Goal: Information Seeking & Learning: Learn about a topic

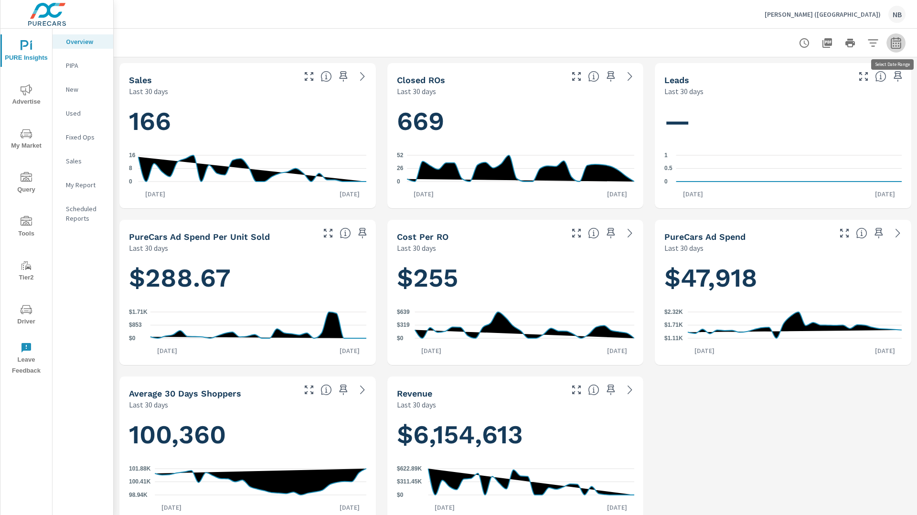
click at [894, 46] on icon "button" at bounding box center [896, 42] width 11 height 11
select select "Last 30 days"
click at [809, 107] on p "+ Add comparison" at bounding box center [829, 107] width 122 height 11
select select "Previous period"
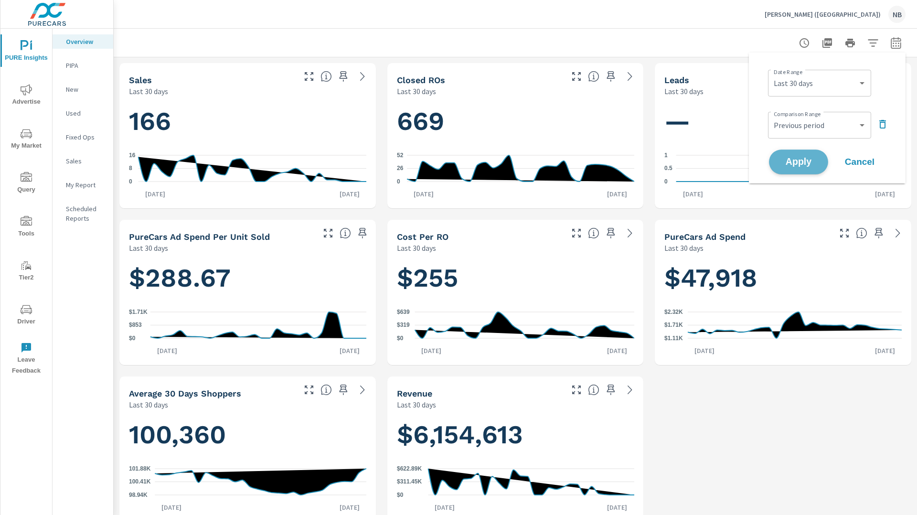
click at [797, 159] on span "Apply" at bounding box center [798, 162] width 39 height 9
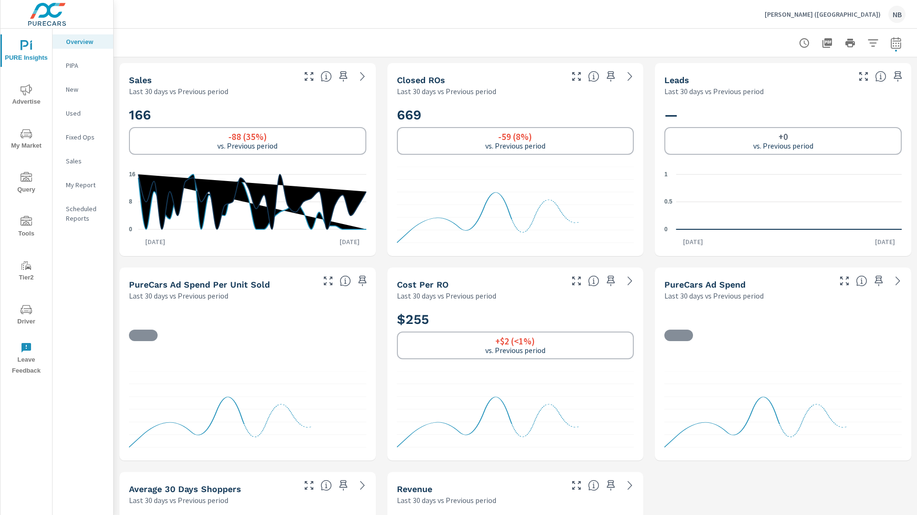
click at [29, 91] on icon "nav menu" at bounding box center [26, 89] width 11 height 11
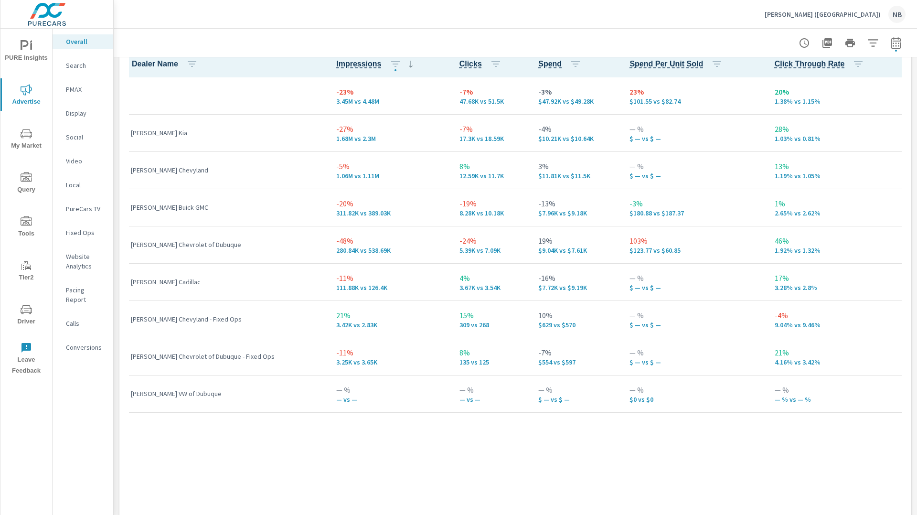
scroll to position [1377, 0]
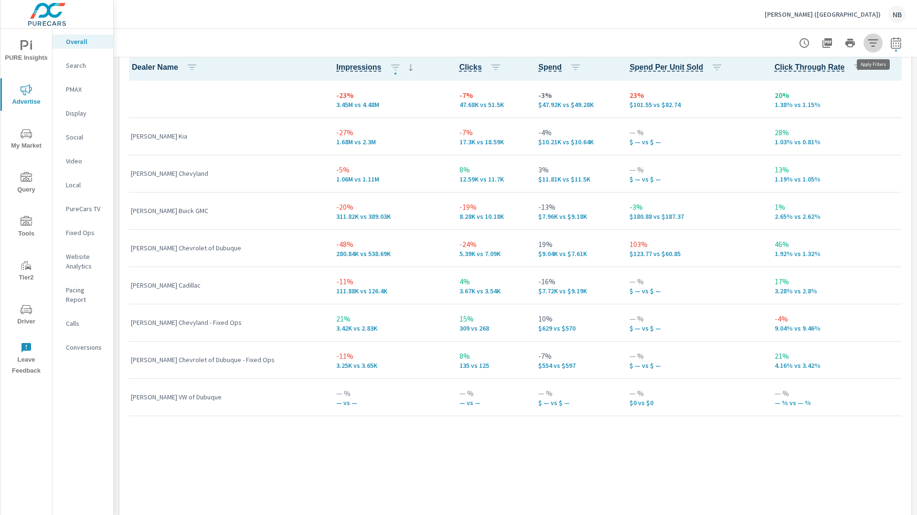
click at [872, 45] on icon "button" at bounding box center [873, 42] width 11 height 11
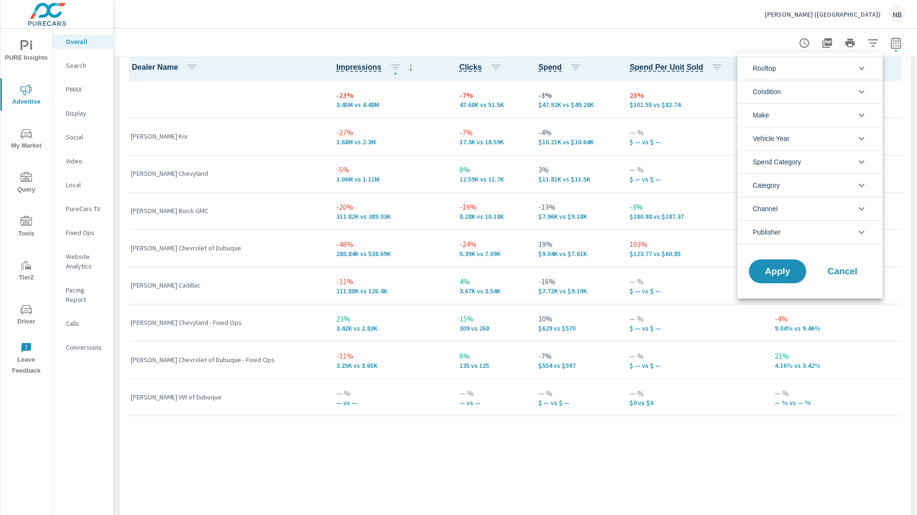
click at [796, 75] on li "Rooftop" at bounding box center [810, 67] width 145 height 23
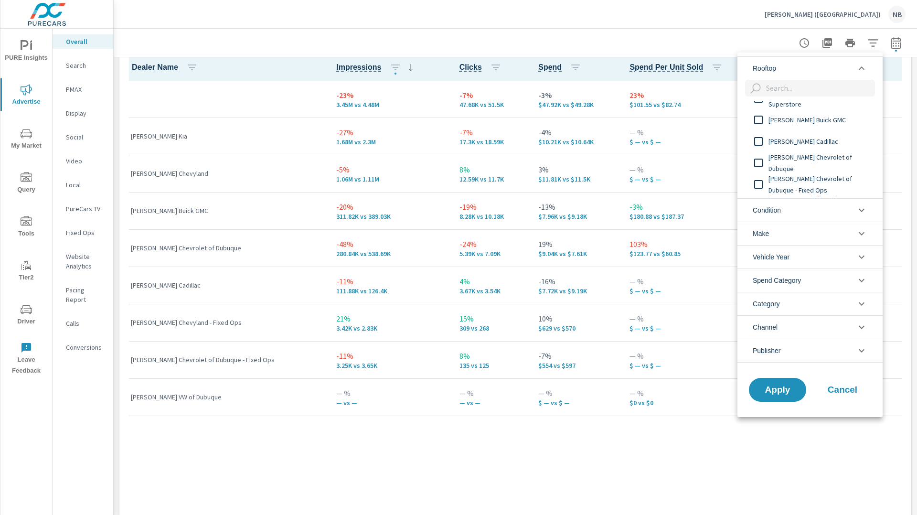
scroll to position [59, 0]
click at [791, 119] on span "McGrath Buick GMC" at bounding box center [821, 117] width 105 height 11
click at [788, 142] on span "McGrath Cadillac" at bounding box center [821, 139] width 105 height 11
click at [786, 132] on span "[PERSON_NAME] Chevrolet of Dubuque" at bounding box center [821, 127] width 105 height 23
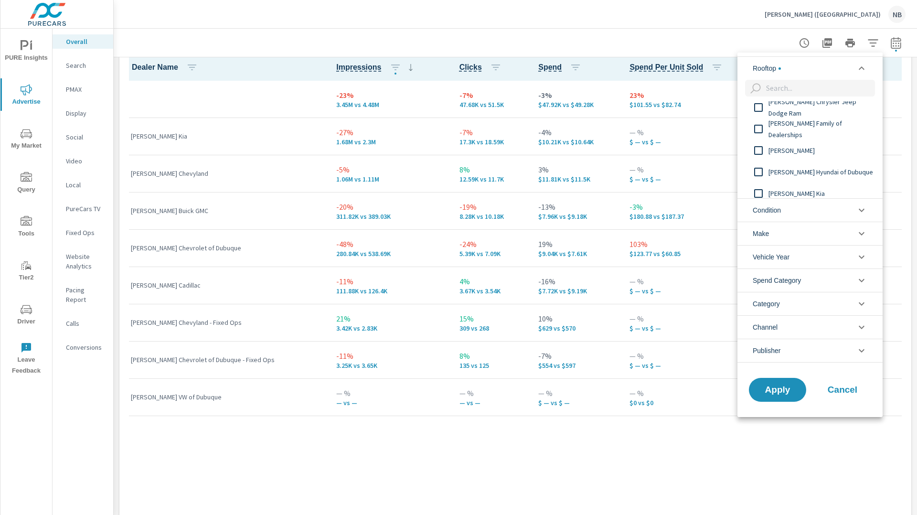
scroll to position [159, 0]
click at [786, 127] on span "McGrath Kia" at bounding box center [821, 126] width 105 height 11
click at [781, 144] on span "[PERSON_NAME] Chevyland" at bounding box center [821, 144] width 105 height 11
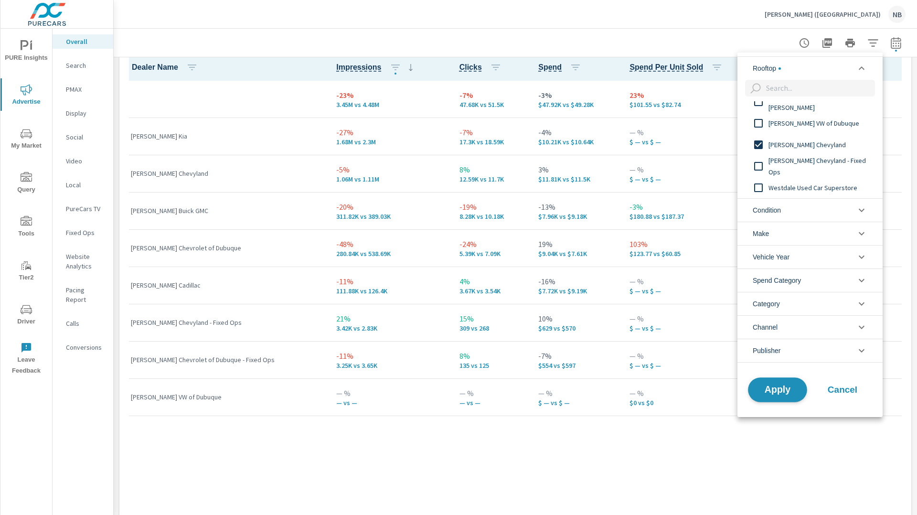
click at [794, 392] on span "Apply" at bounding box center [777, 389] width 39 height 9
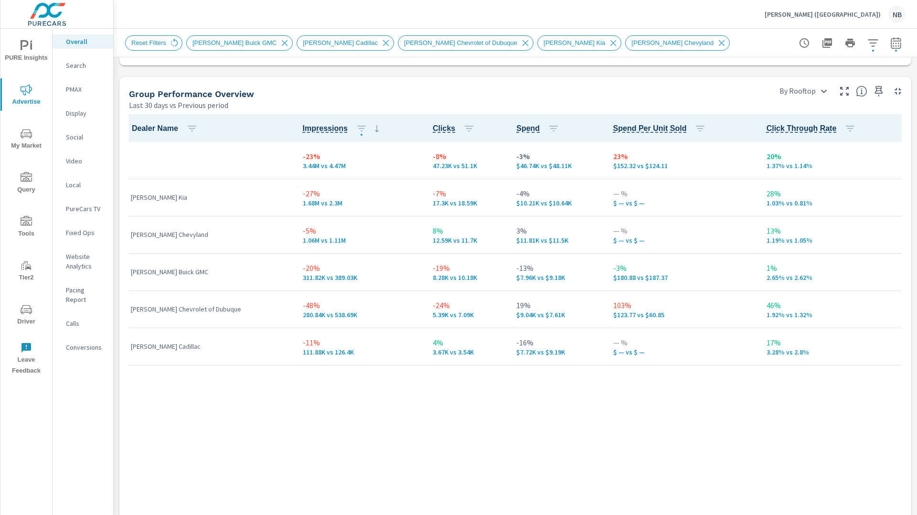
scroll to position [1318, 0]
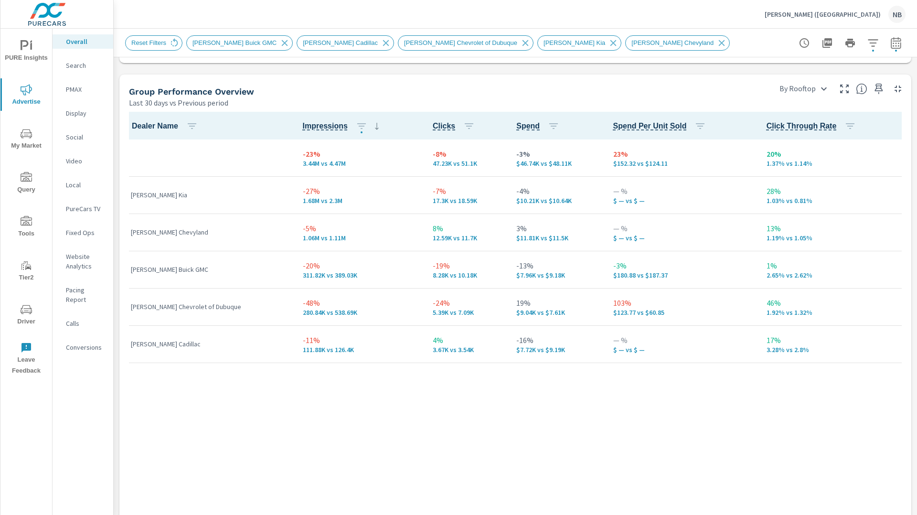
click at [871, 45] on icon "button" at bounding box center [873, 42] width 11 height 11
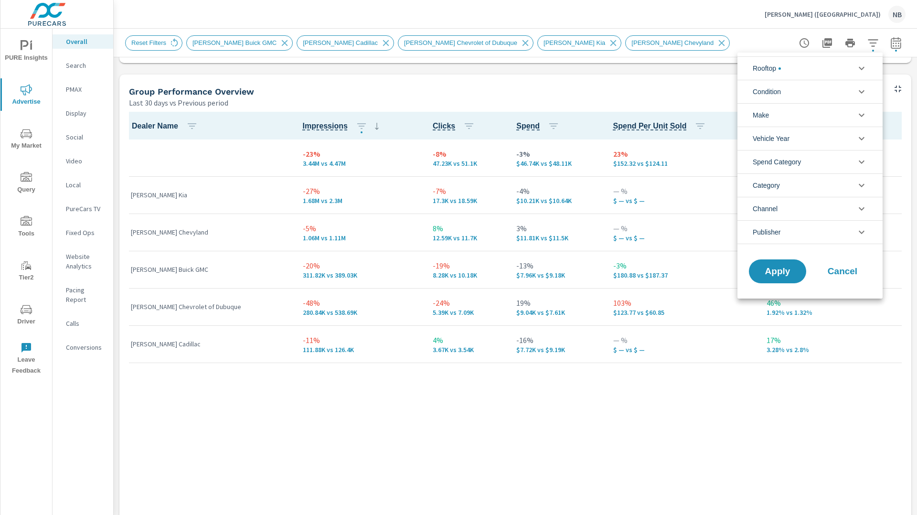
scroll to position [97, 0]
click at [728, 34] on div at bounding box center [458, 257] width 917 height 515
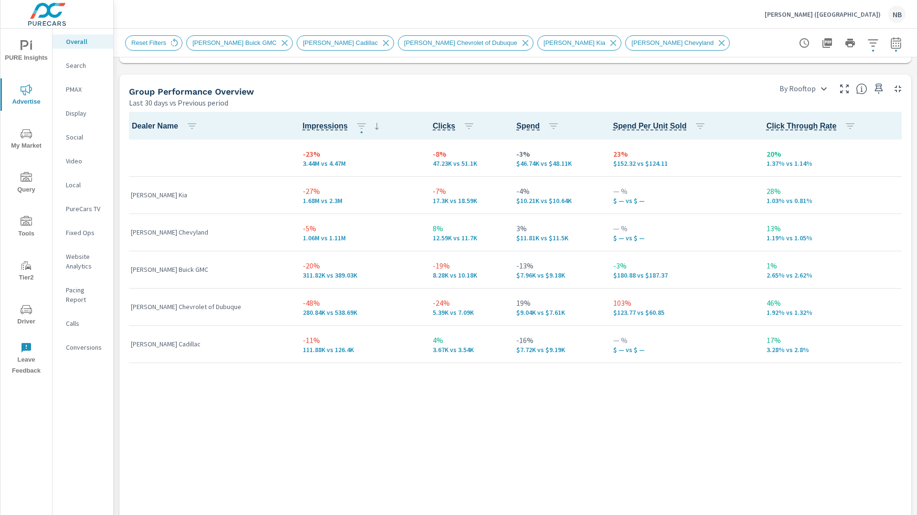
click at [897, 46] on icon "button" at bounding box center [896, 42] width 11 height 11
select select "Last 30 days"
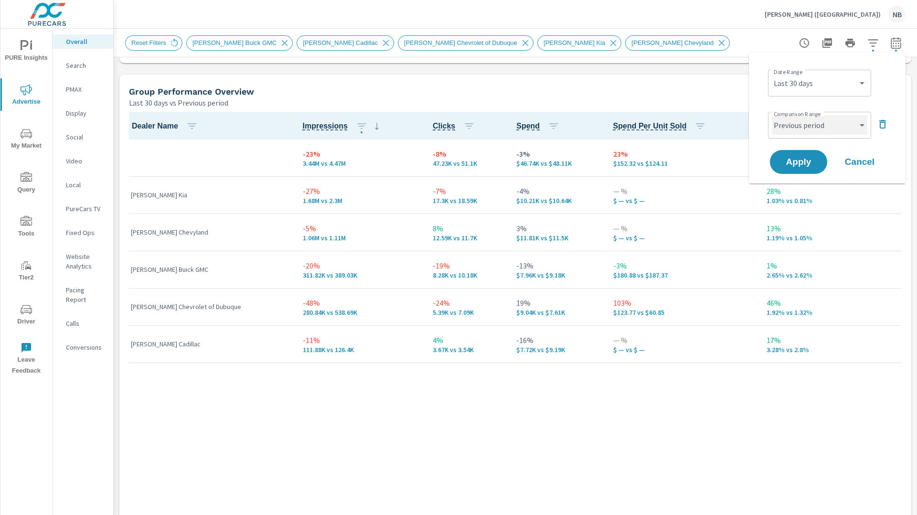
click at [817, 133] on select "Custom Previous period Previous month Previous year" at bounding box center [820, 125] width 96 height 19
click at [772, 116] on select "Custom Previous period Previous month Previous year" at bounding box center [820, 125] width 96 height 19
select select "Previous year"
click at [816, 163] on span "Apply" at bounding box center [798, 162] width 39 height 9
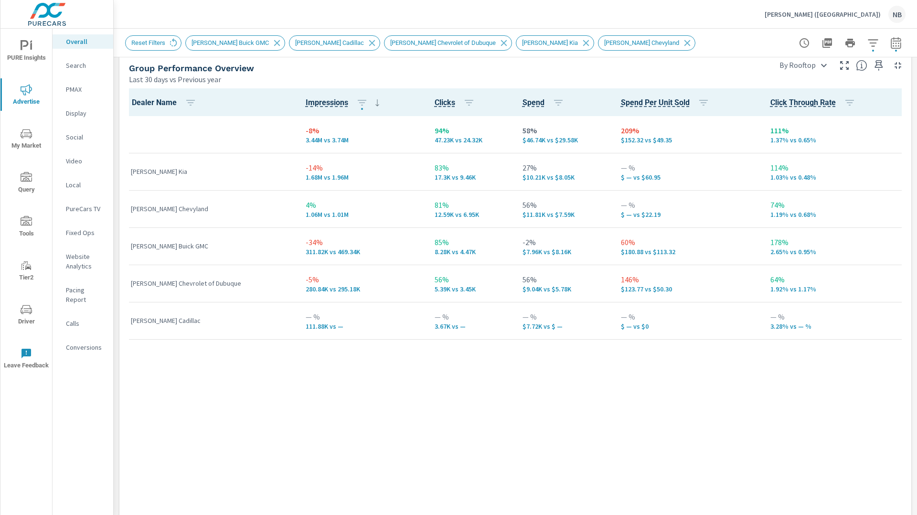
scroll to position [1320, 0]
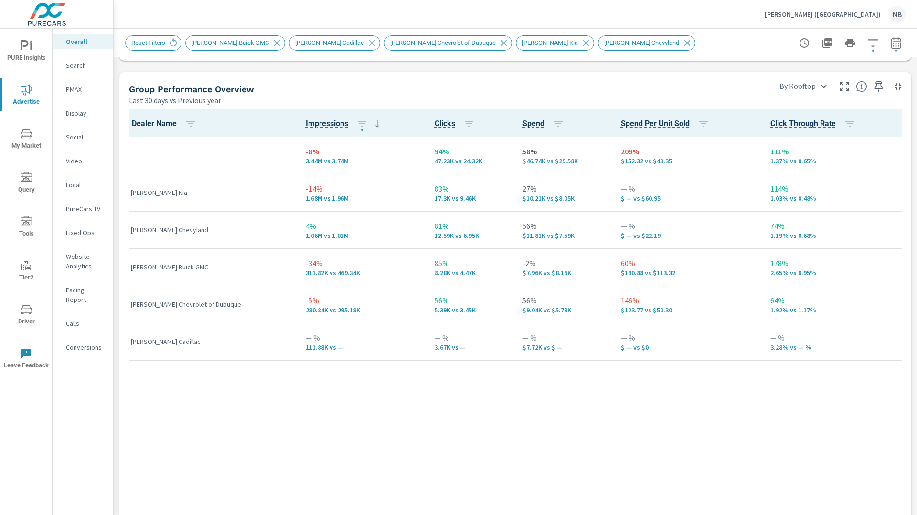
click at [894, 48] on icon "button" at bounding box center [896, 42] width 11 height 11
select select "Last 30 days"
select select "Previous year"
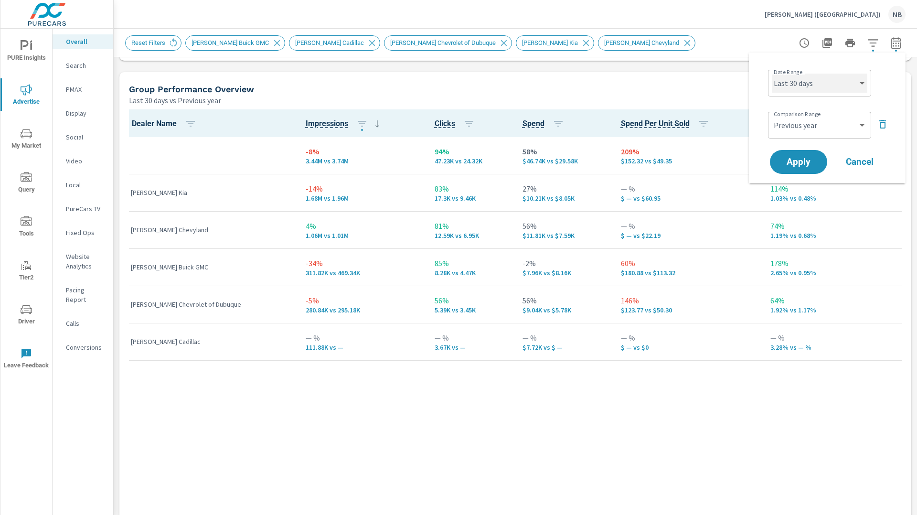
click at [815, 81] on select "Custom [DATE] Last week Last 7 days Last 14 days Last 30 days Last 45 days Last…" at bounding box center [820, 83] width 96 height 19
click at [772, 74] on select "Custom [DATE] Last week Last 7 days Last 14 days Last 30 days Last 45 days Last…" at bounding box center [820, 83] width 96 height 19
click at [820, 82] on select "Custom [DATE] Last week Last 7 days Last 14 days Last 30 days Last 45 days Last…" at bounding box center [820, 83] width 96 height 19
click at [772, 74] on select "Custom [DATE] Last week Last 7 days Last 14 days Last 30 days Last 45 days Last…" at bounding box center [820, 83] width 96 height 19
click at [821, 87] on select "Custom [DATE] Last week Last 7 days Last 14 days Last 30 days Last 45 days Last…" at bounding box center [820, 83] width 96 height 19
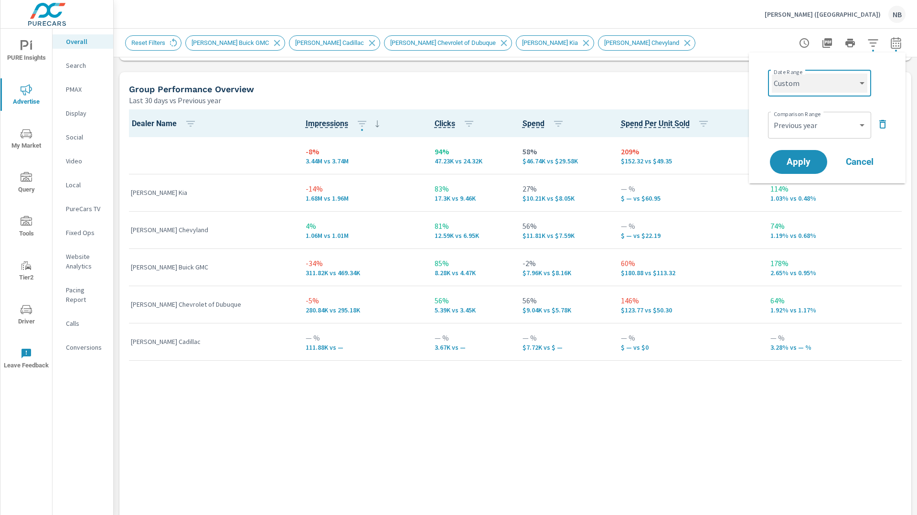
click at [772, 74] on select "Custom [DATE] Last week Last 7 days Last 14 days Last 30 days Last 45 days Last…" at bounding box center [820, 83] width 96 height 19
select select "custom"
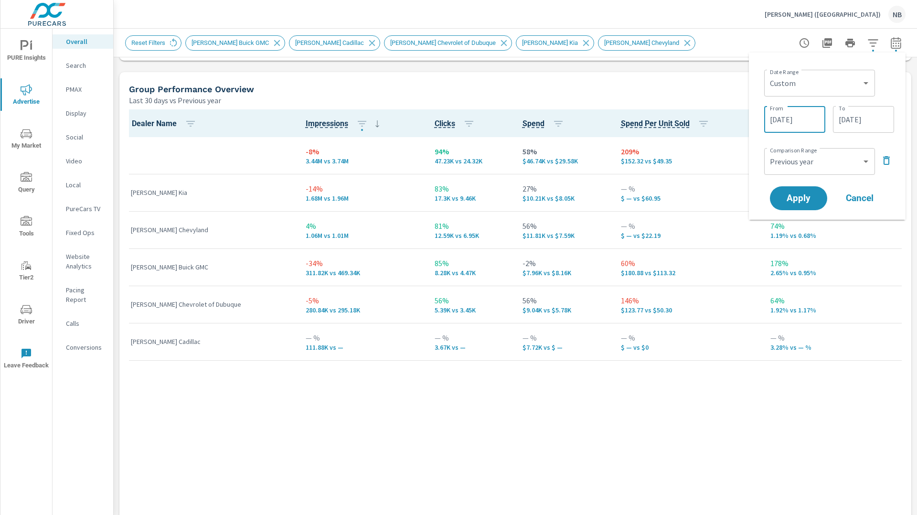
click at [809, 126] on input "09/14/2025" at bounding box center [795, 119] width 54 height 19
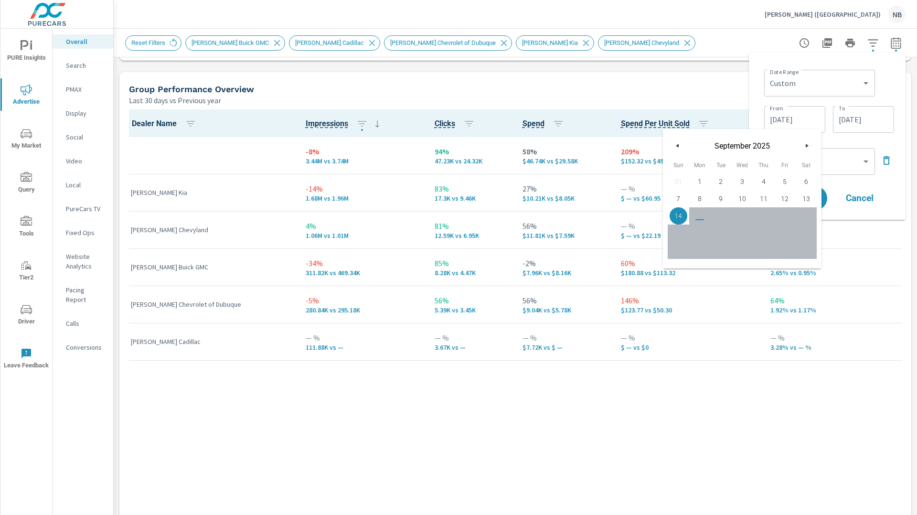
click at [702, 179] on span "1" at bounding box center [700, 181] width 22 height 12
type input "09/01/2025"
click at [850, 140] on div "Date Range Custom Yesterday Last week Last 7 days Last 14 days Last 30 days Las…" at bounding box center [827, 136] width 141 height 152
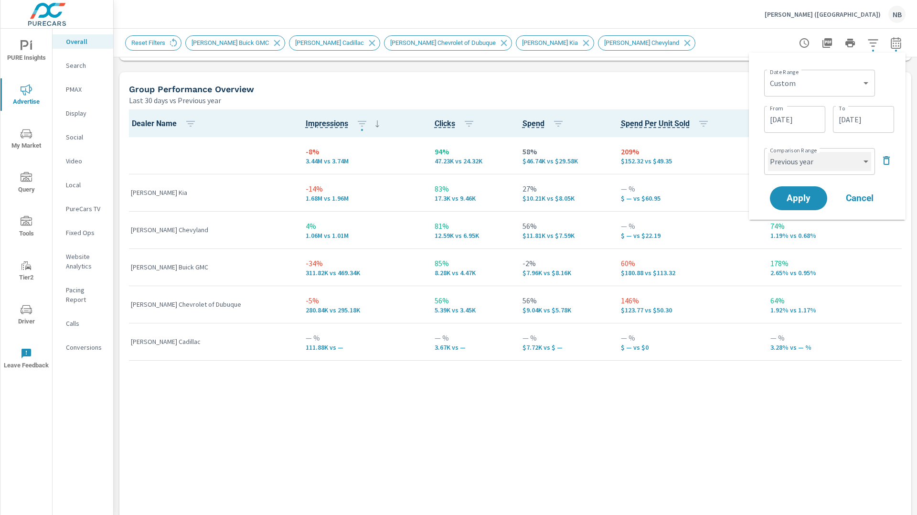
click at [836, 158] on select "Custom Previous period Previous month Previous year" at bounding box center [819, 161] width 103 height 19
click at [768, 152] on select "Custom Previous period Previous month Previous year" at bounding box center [819, 161] width 103 height 19
select select "Previous month"
click at [800, 202] on span "Apply" at bounding box center [798, 198] width 39 height 9
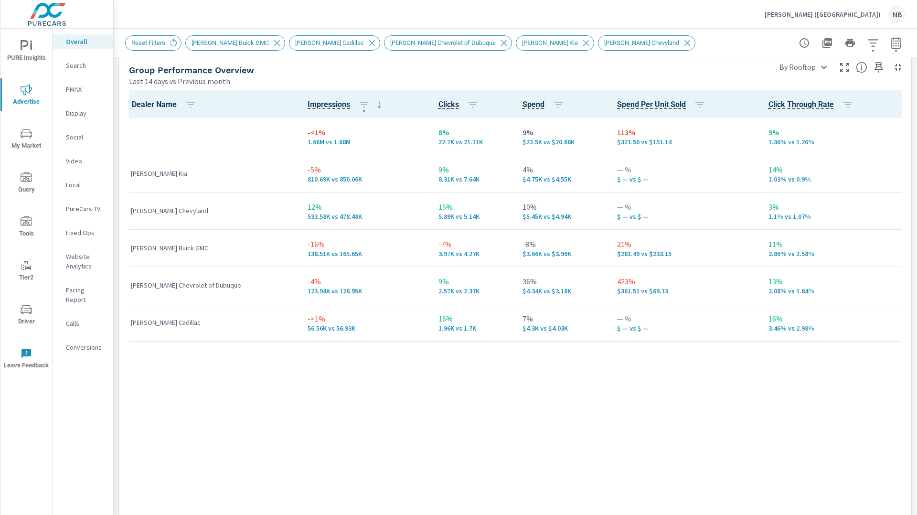
scroll to position [1340, 0]
click at [78, 343] on p "Conversions" at bounding box center [86, 348] width 40 height 10
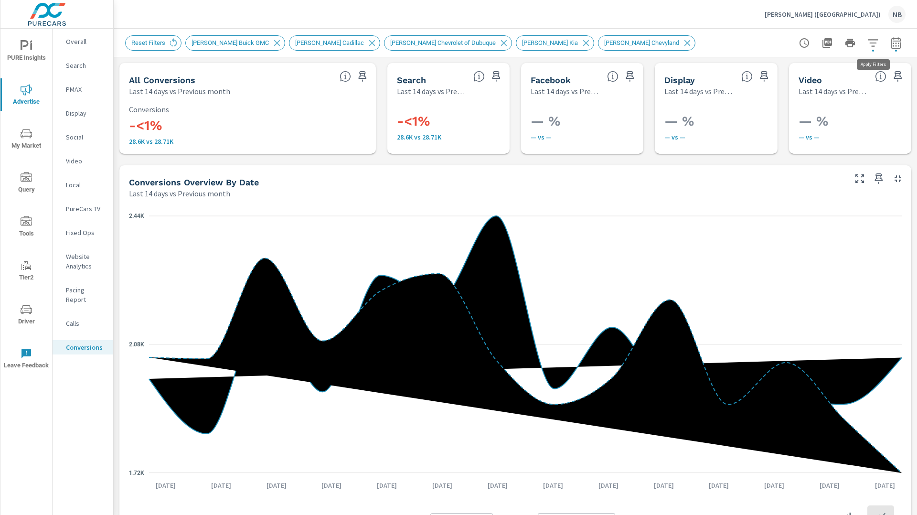
click at [875, 43] on icon "button" at bounding box center [873, 42] width 10 height 7
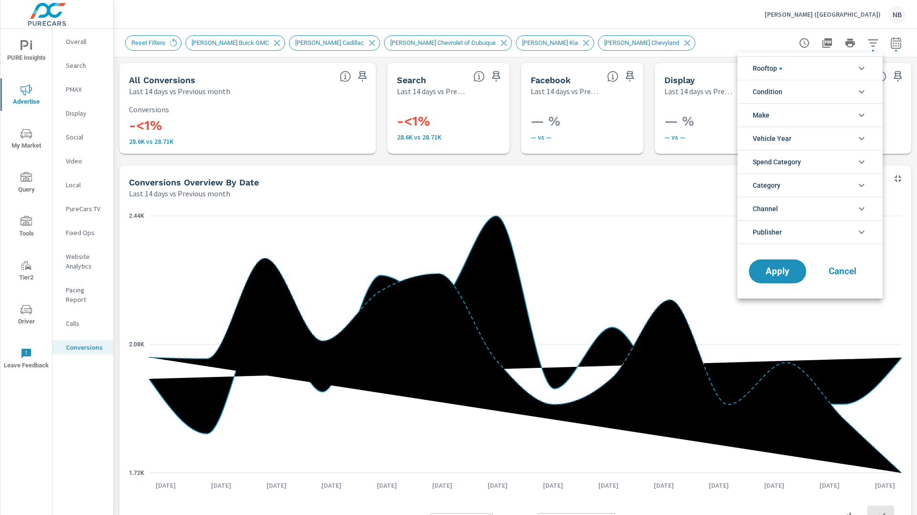
scroll to position [32, 0]
click at [837, 65] on li "Rooftop" at bounding box center [810, 67] width 145 height 23
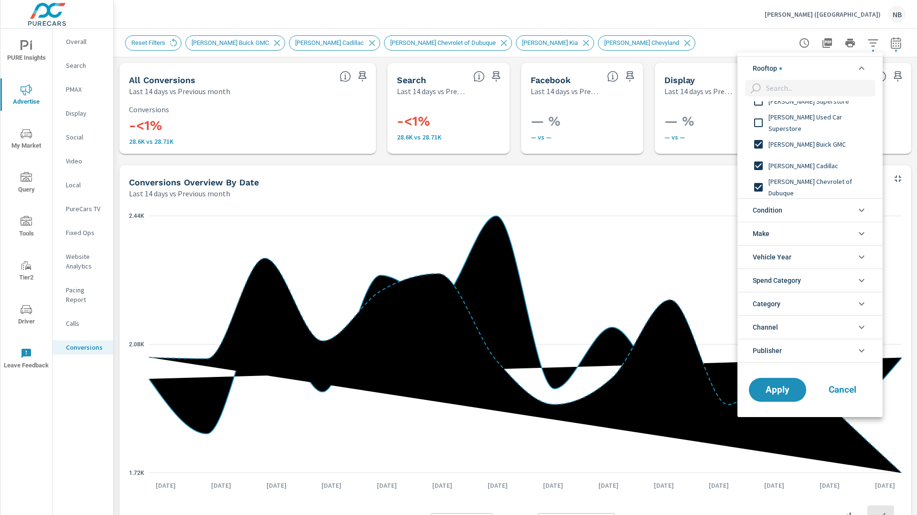
scroll to position [0, 0]
click at [791, 167] on div "Coralville Used Car Superstore Davenport Superstore Marion Used Car Superstore …" at bounding box center [809, 149] width 143 height 97
click at [790, 187] on div "Coralville Used Car Superstore Davenport Superstore Marion Used Car Superstore …" at bounding box center [809, 149] width 143 height 97
click at [760, 163] on div "Coralville Used Car Superstore Davenport Superstore Marion Used Car Superstore …" at bounding box center [809, 149] width 143 height 97
click at [762, 185] on div "Coralville Used Car Superstore Davenport Superstore Marion Used Car Superstore …" at bounding box center [809, 149] width 143 height 97
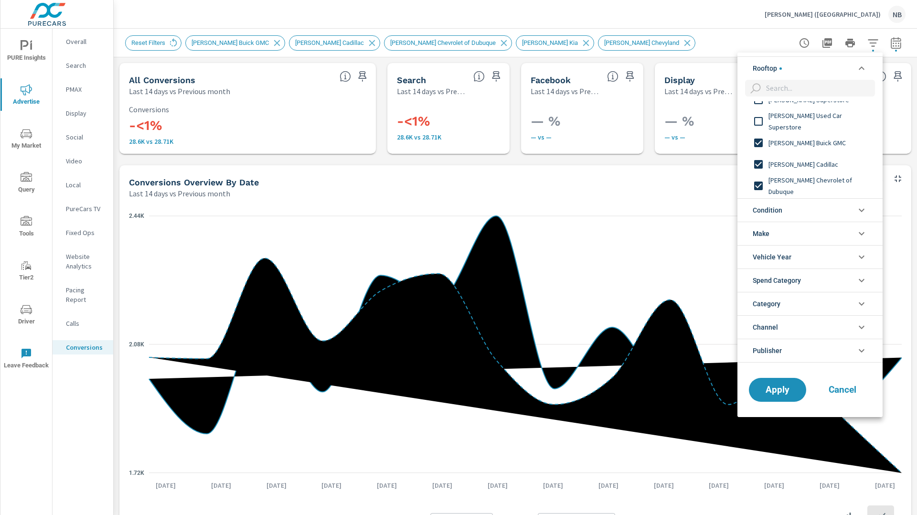
scroll to position [35, 0]
click at [763, 162] on input "filter options" at bounding box center [759, 163] width 20 height 20
click at [763, 180] on input "filter options" at bounding box center [759, 184] width 20 height 20
click at [755, 117] on input "filter options" at bounding box center [759, 117] width 20 height 20
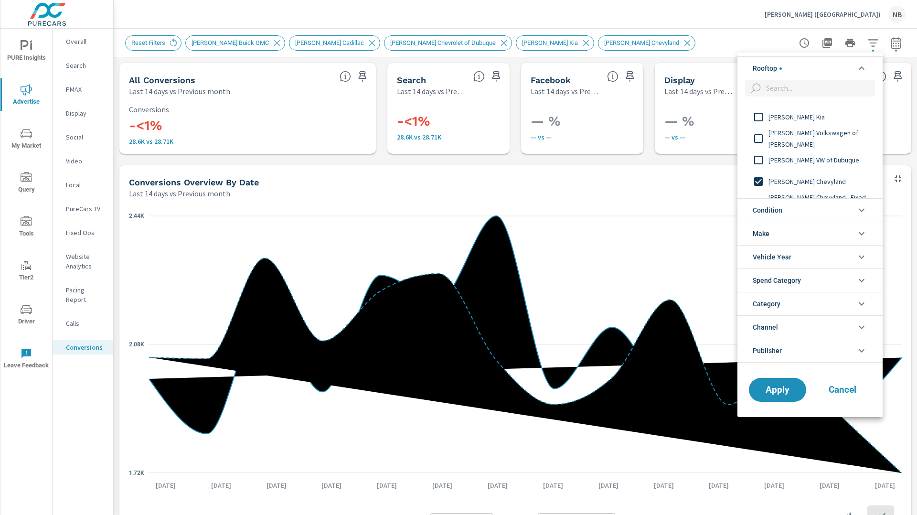
click at [761, 179] on input "filter options" at bounding box center [759, 182] width 20 height 20
click at [786, 383] on button "Apply" at bounding box center [777, 389] width 59 height 25
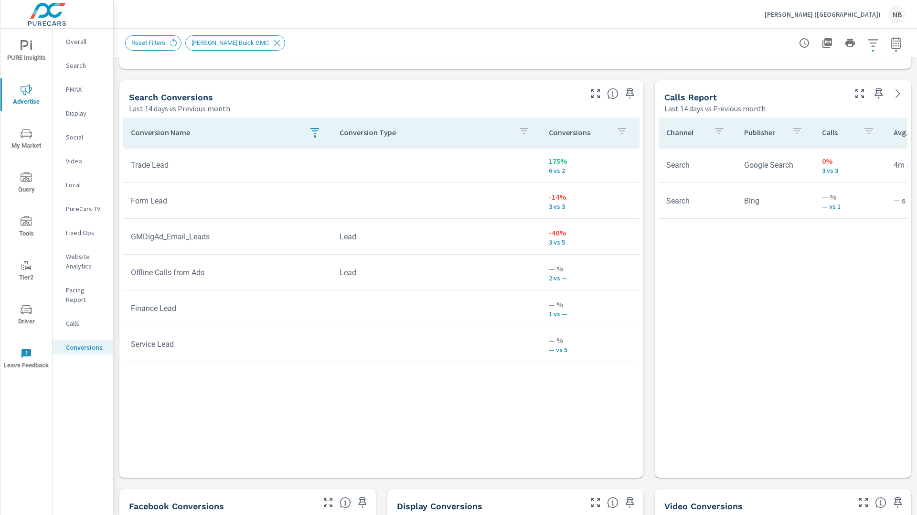
scroll to position [494, 0]
click at [315, 134] on icon "button" at bounding box center [315, 132] width 9 height 6
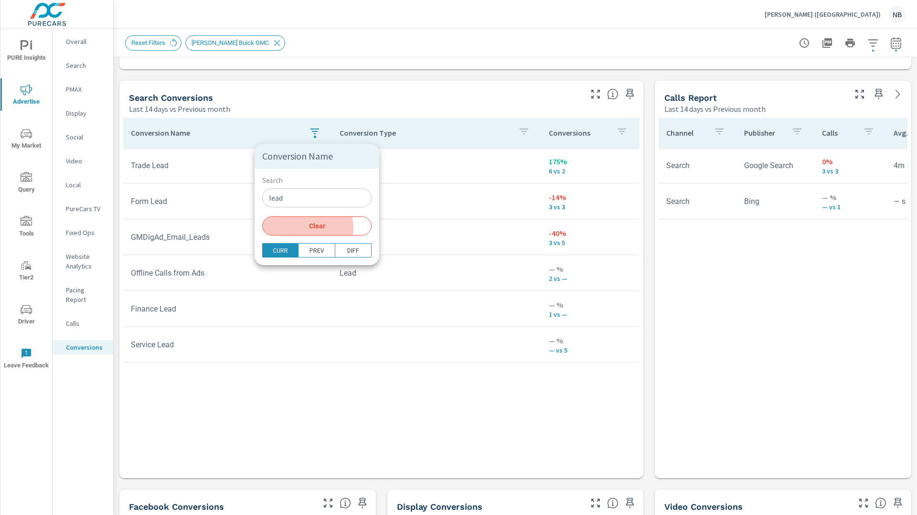
click at [307, 228] on span "Clear" at bounding box center [317, 226] width 98 height 9
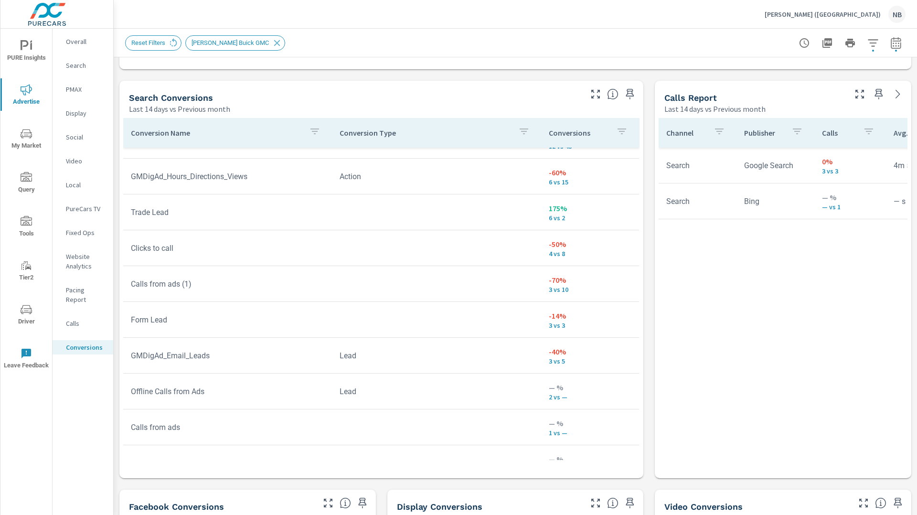
scroll to position [476, 0]
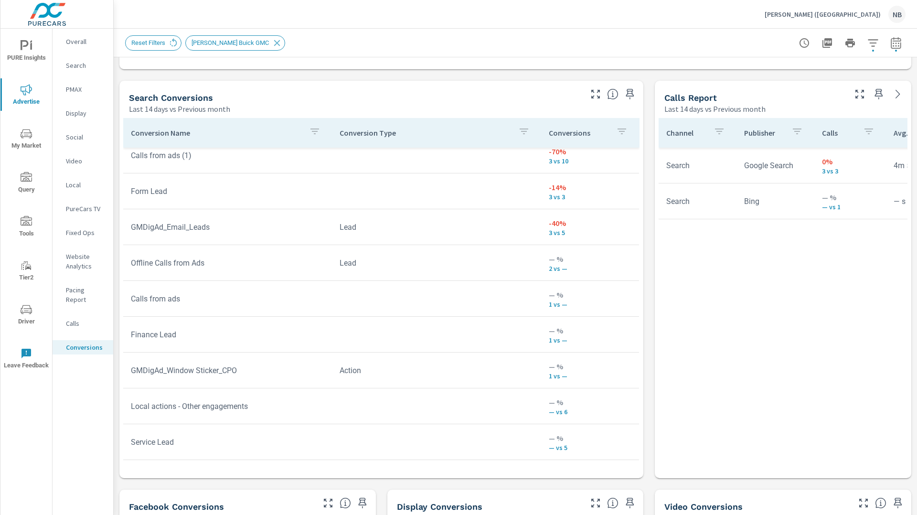
scroll to position [544, 0]
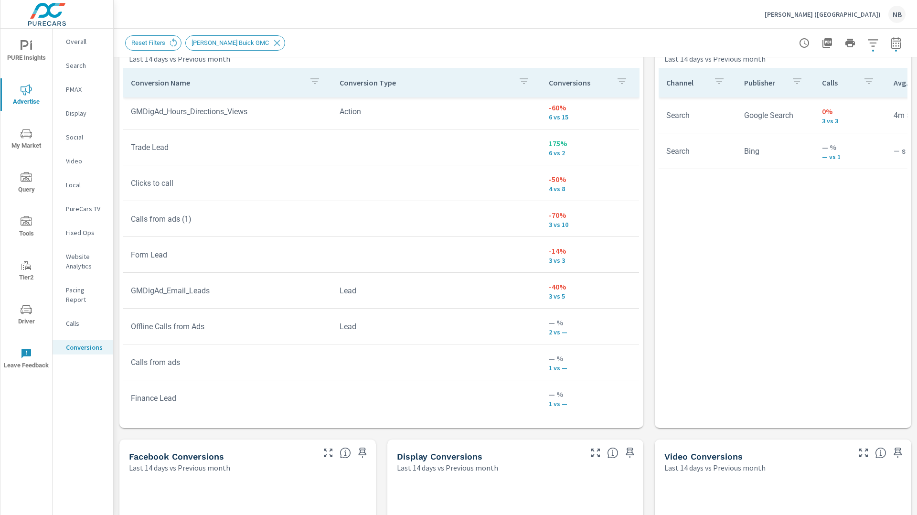
scroll to position [123, 0]
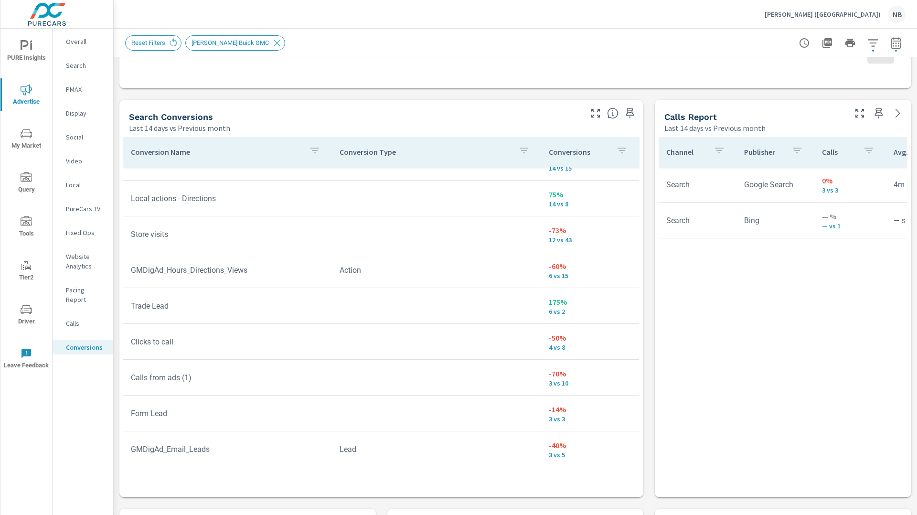
scroll to position [274, 0]
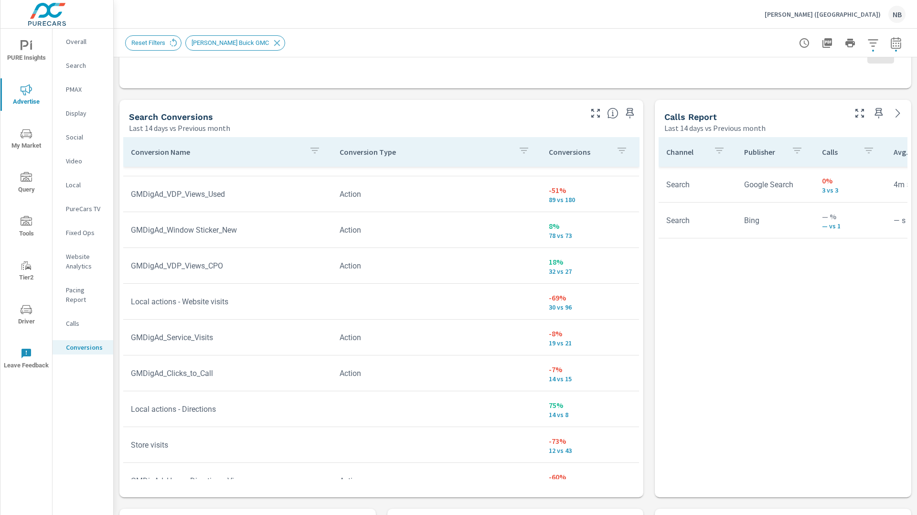
scroll to position [62, 0]
click at [81, 66] on p "Search" at bounding box center [86, 66] width 40 height 10
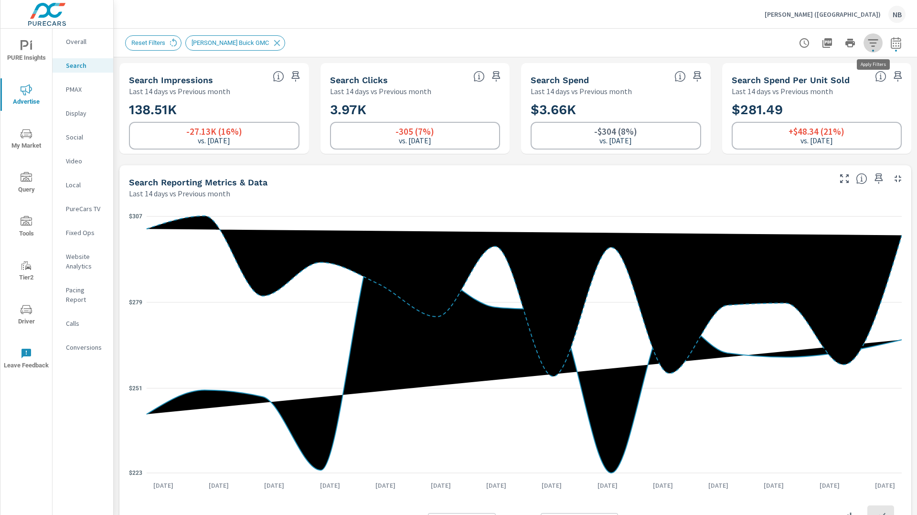
click at [873, 47] on icon "button" at bounding box center [873, 42] width 11 height 11
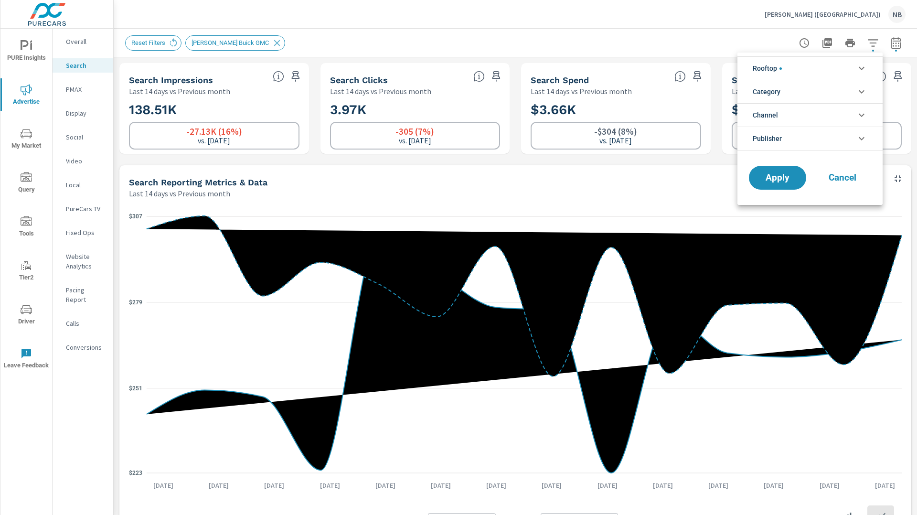
scroll to position [86, 0]
drag, startPoint x: 782, startPoint y: 63, endPoint x: 792, endPoint y: 63, distance: 10.0
click at [782, 63] on span "Rooftop" at bounding box center [767, 68] width 29 height 23
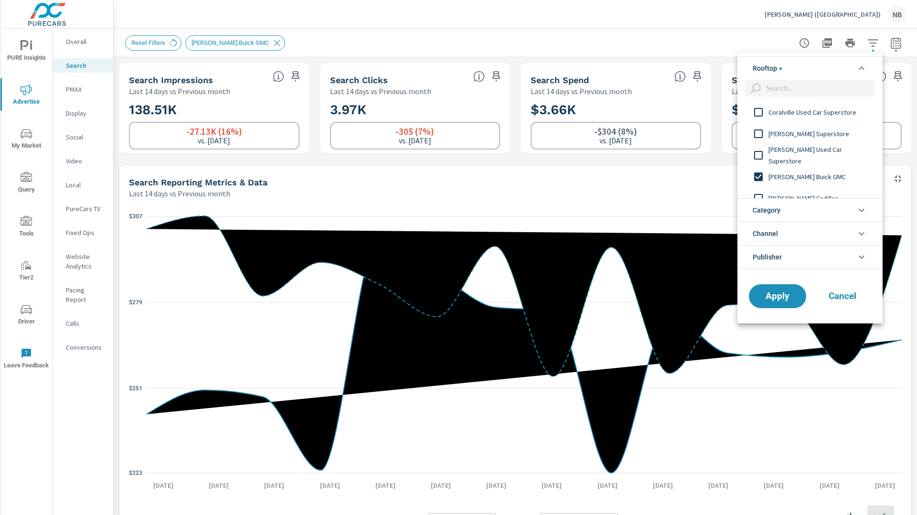
scroll to position [0, 0]
click at [755, 178] on input "filter options" at bounding box center [759, 177] width 20 height 20
click at [754, 162] on input "filter options" at bounding box center [759, 160] width 20 height 20
click at [778, 299] on span "Apply" at bounding box center [777, 295] width 39 height 9
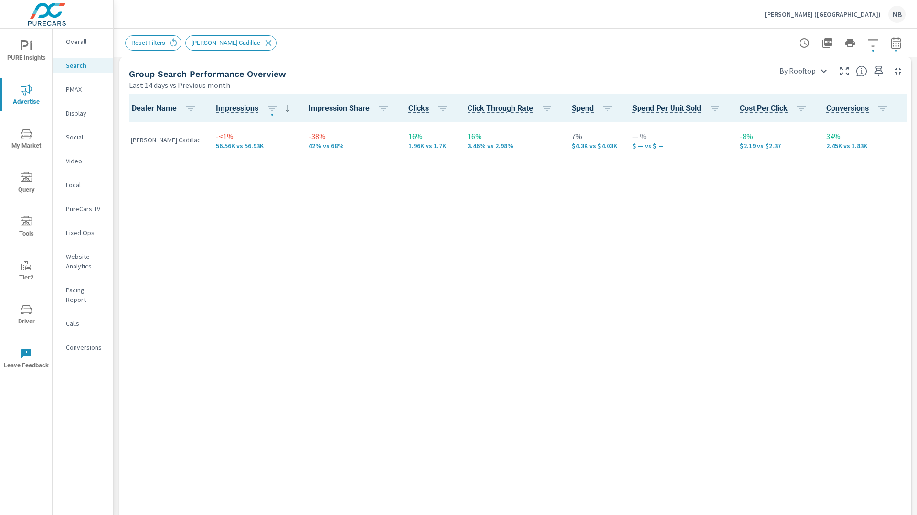
scroll to position [528, 0]
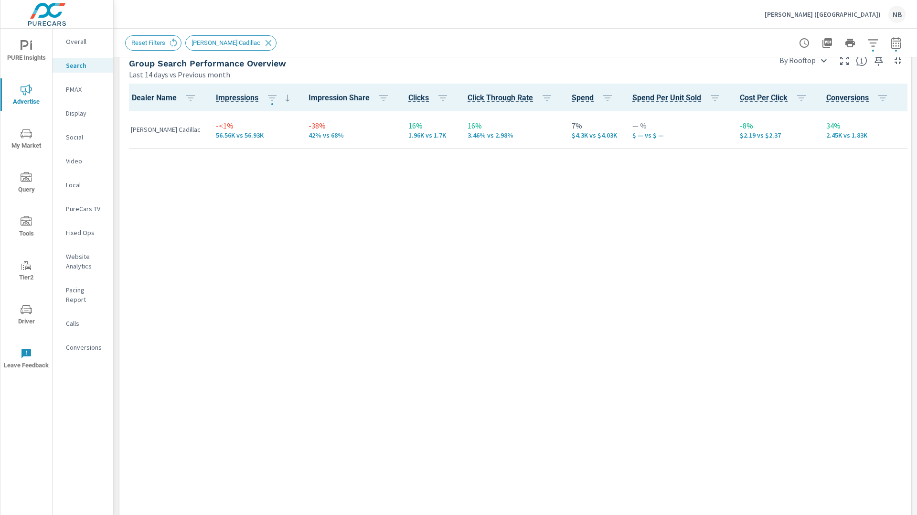
click at [93, 343] on p "Conversions" at bounding box center [86, 348] width 40 height 10
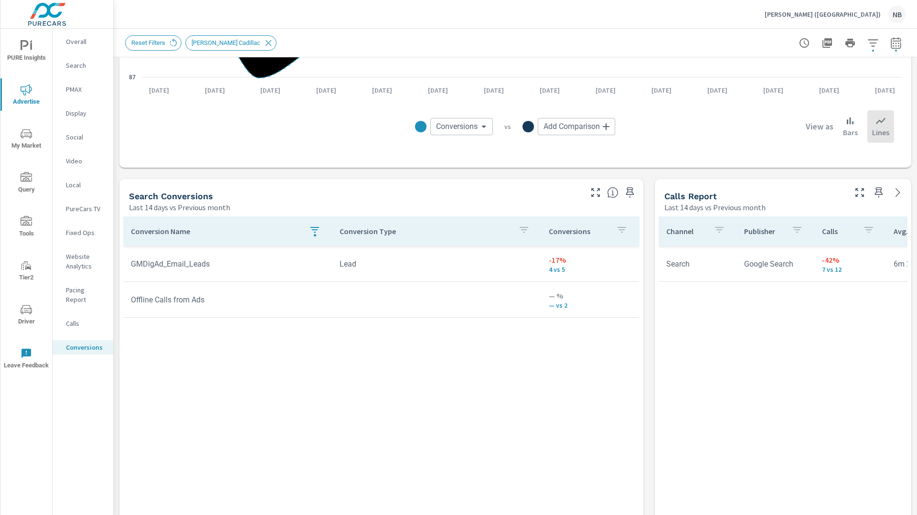
scroll to position [396, 0]
click at [317, 228] on icon "button" at bounding box center [315, 229] width 9 height 6
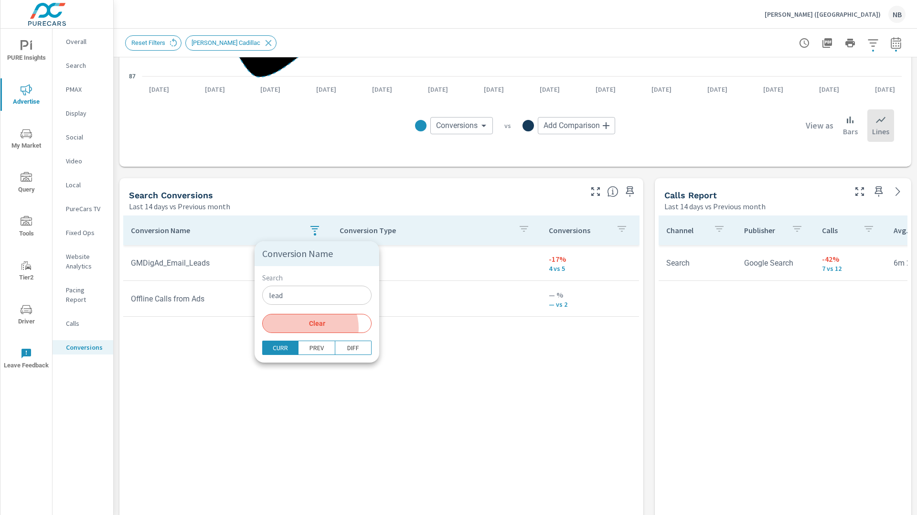
click at [310, 327] on button "Clear" at bounding box center [316, 323] width 109 height 19
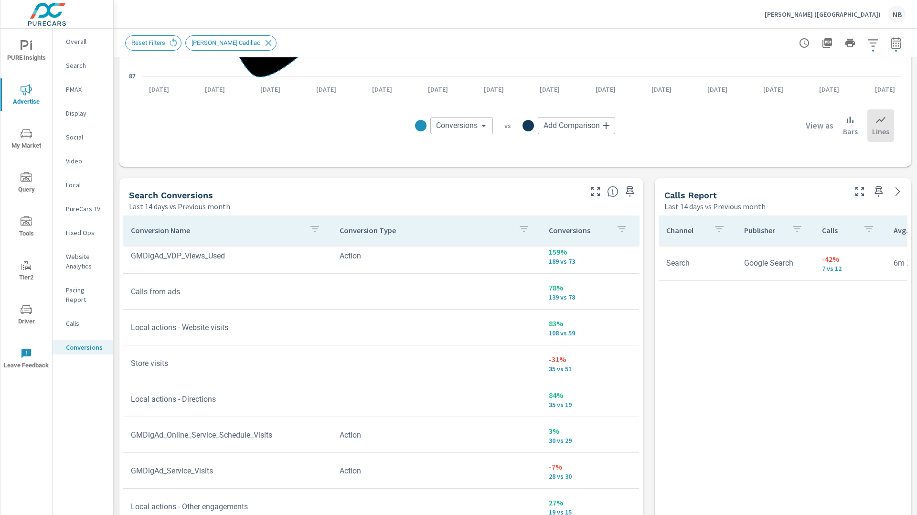
scroll to position [80, 0]
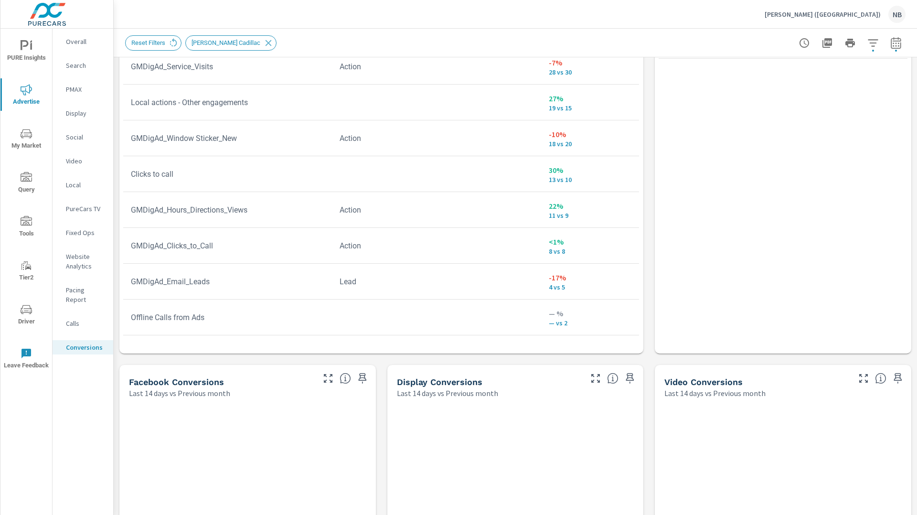
scroll to position [664, 0]
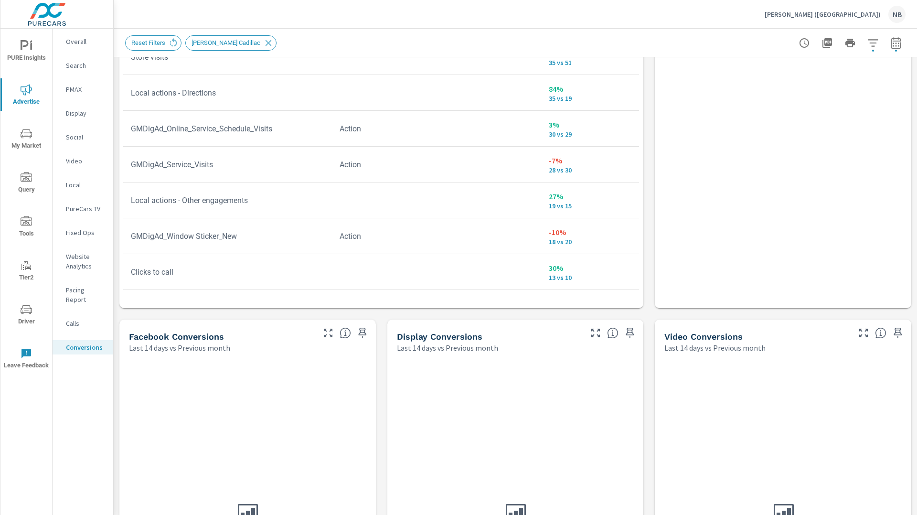
scroll to position [106, 0]
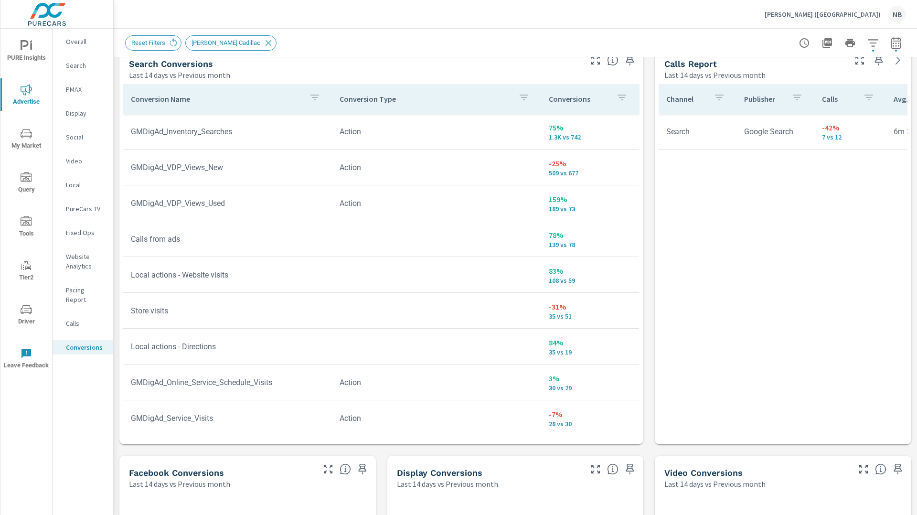
scroll to position [526, 0]
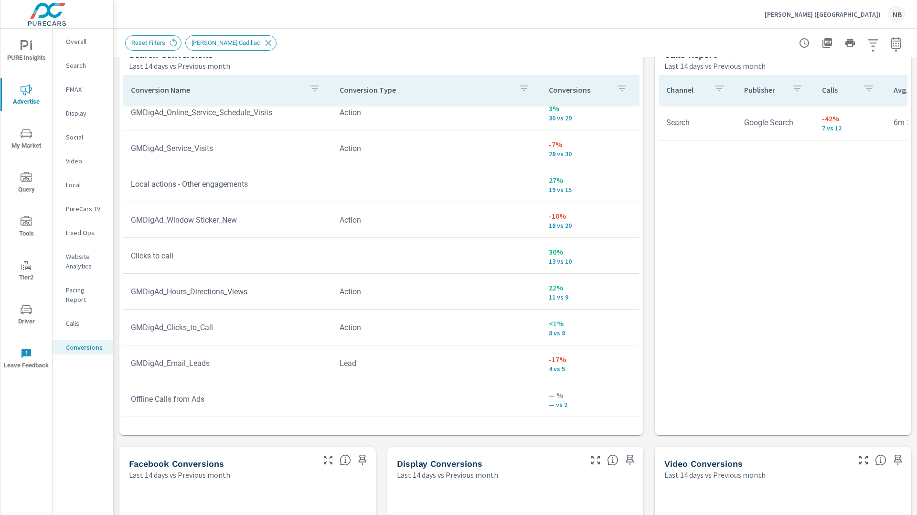
scroll to position [536, 0]
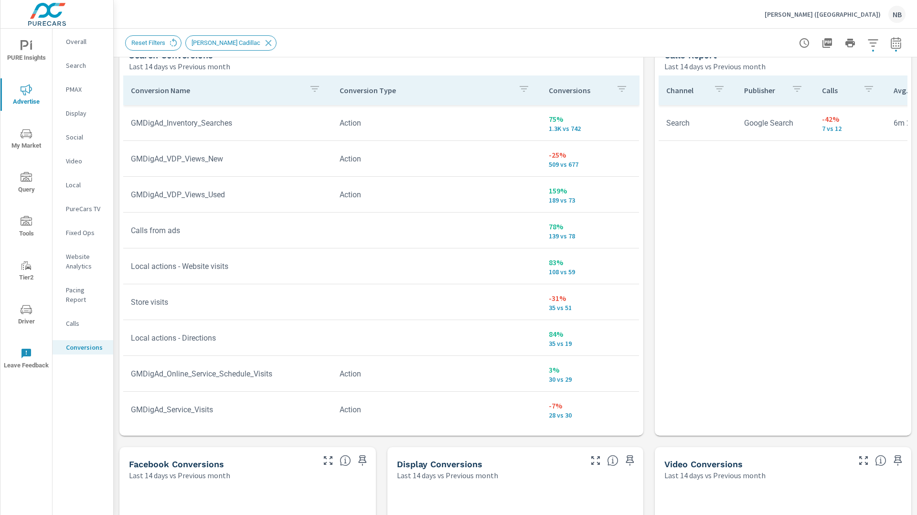
scroll to position [529, 0]
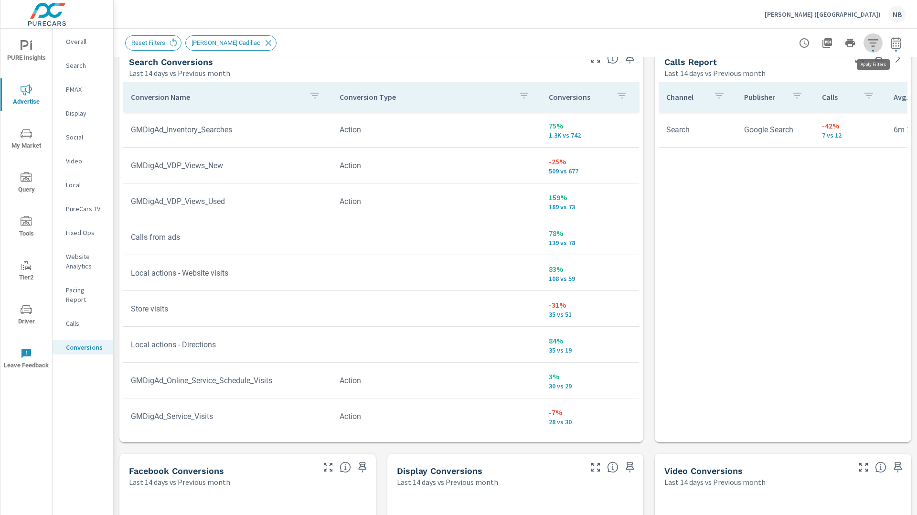
click at [875, 47] on icon "button" at bounding box center [873, 42] width 11 height 11
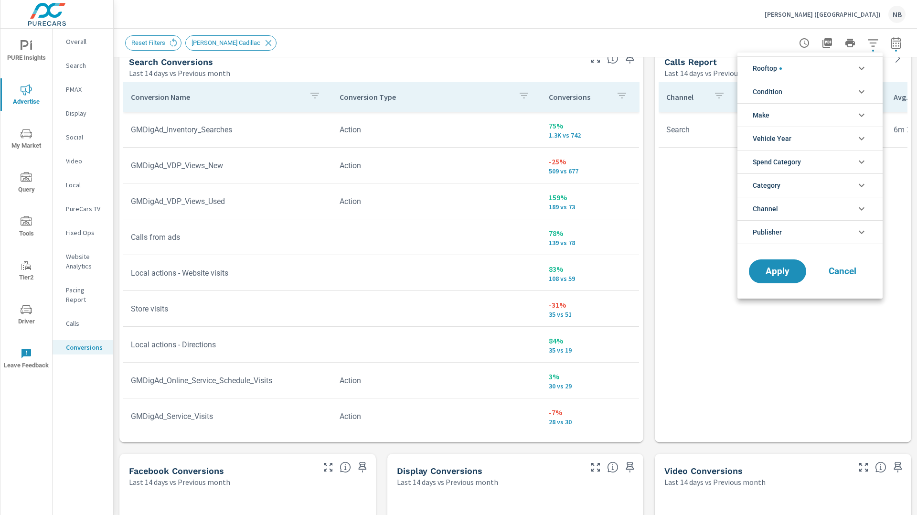
scroll to position [11, 0]
click at [819, 70] on li "Rooftop" at bounding box center [810, 67] width 145 height 23
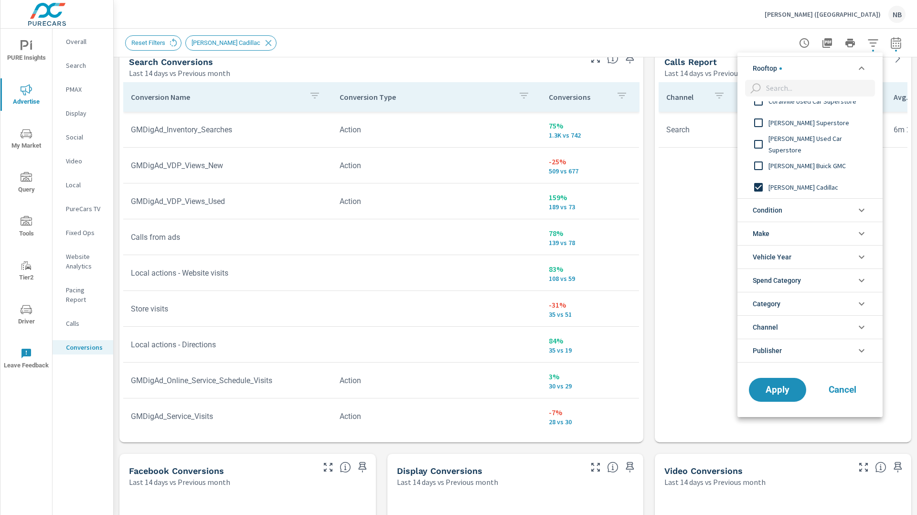
scroll to position [0, 0]
click at [759, 187] on input "filter options" at bounding box center [759, 187] width 20 height 20
click at [757, 150] on input "filter options" at bounding box center [759, 149] width 20 height 20
click at [779, 392] on span "Apply" at bounding box center [777, 389] width 39 height 9
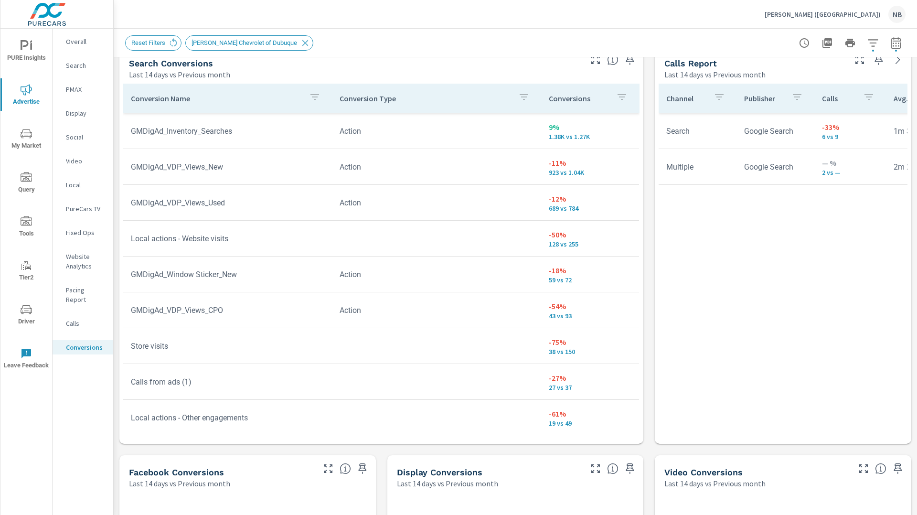
scroll to position [539, 0]
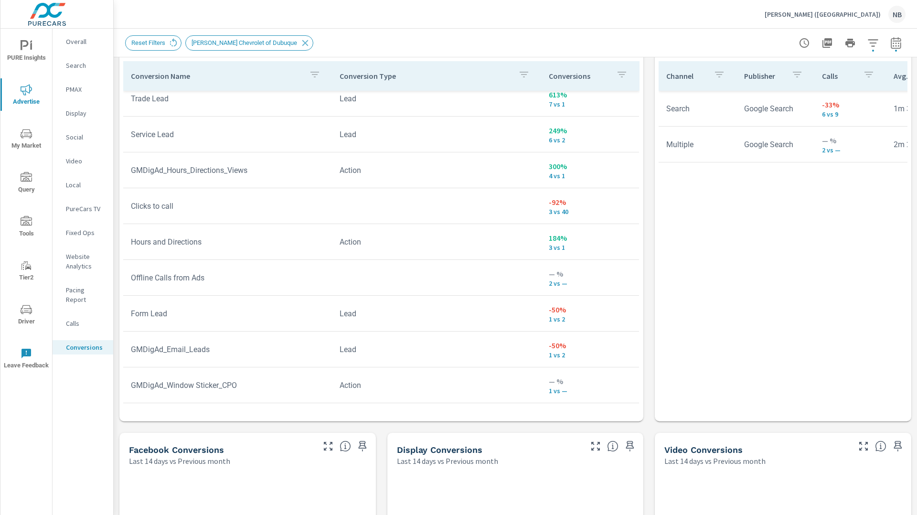
scroll to position [549, 0]
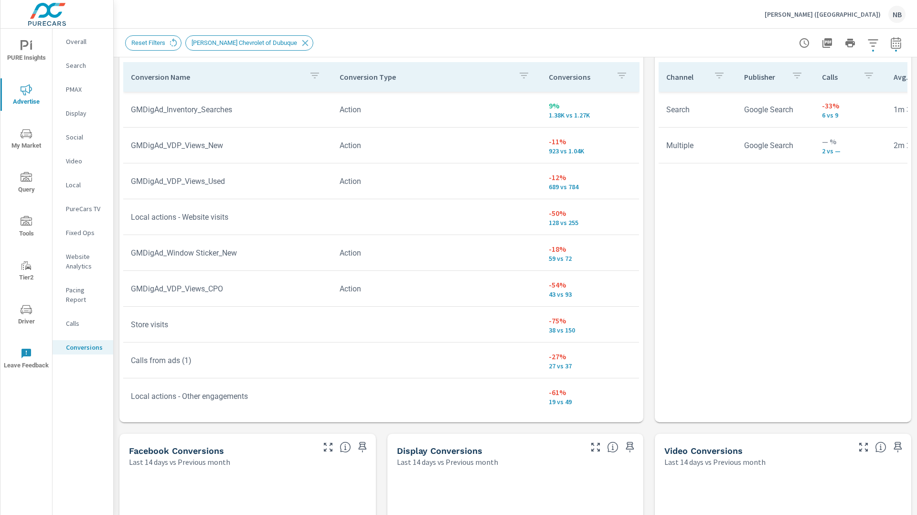
scroll to position [541, 0]
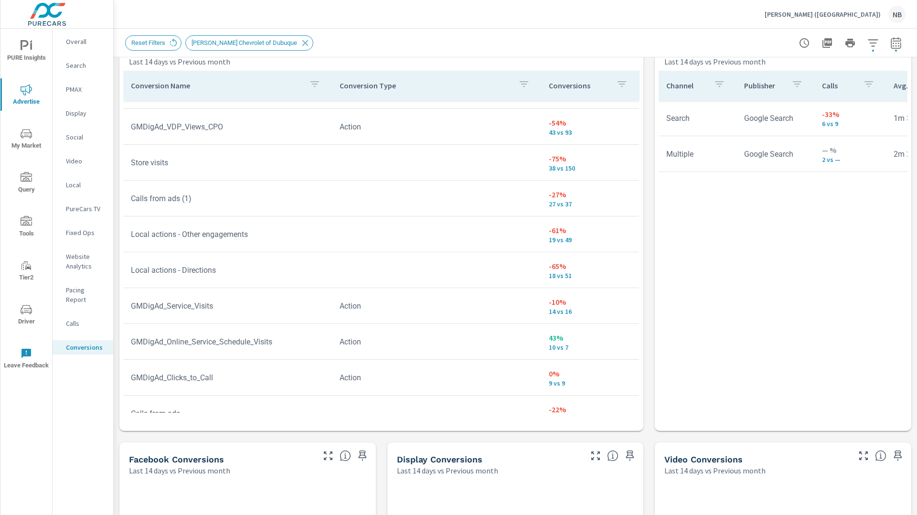
scroll to position [174, 0]
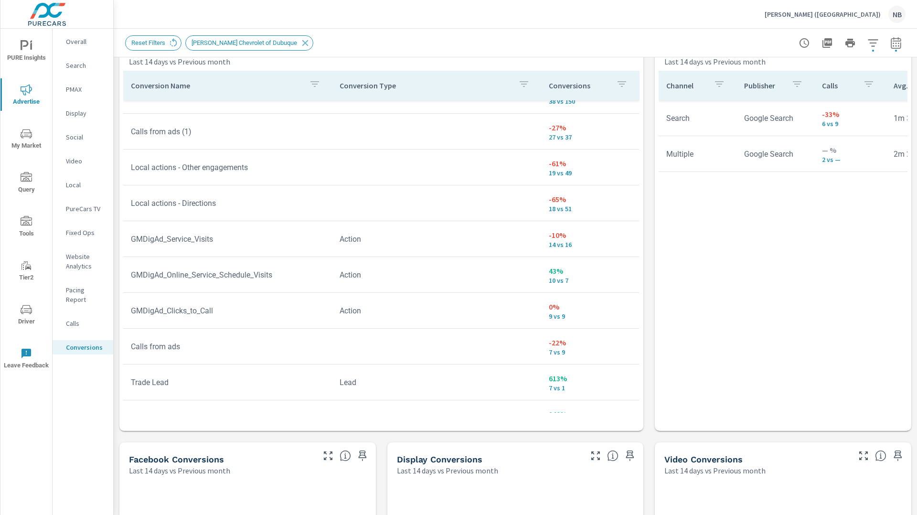
scroll to position [247, 0]
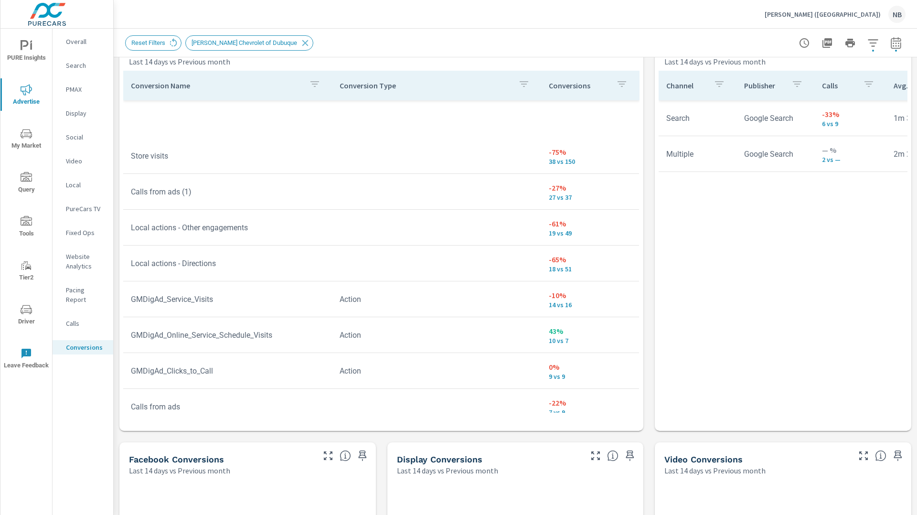
scroll to position [43, 0]
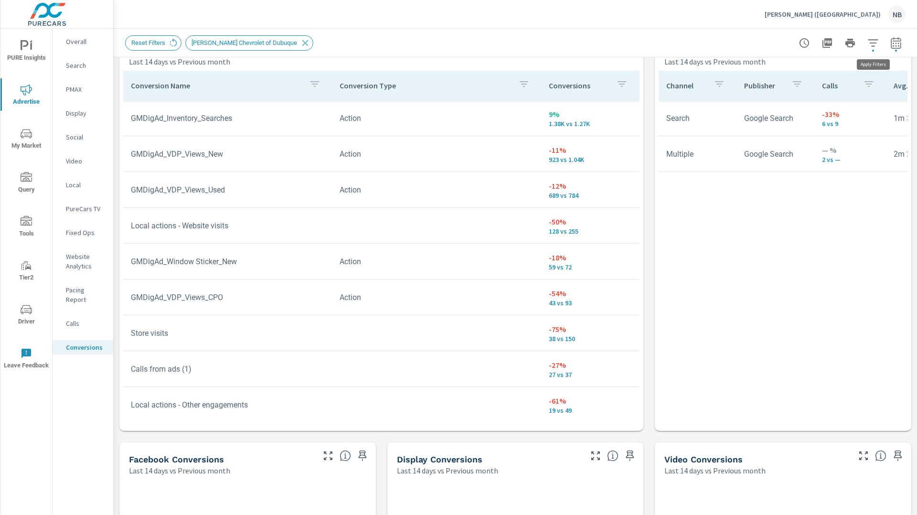
click at [876, 45] on icon "button" at bounding box center [873, 42] width 11 height 11
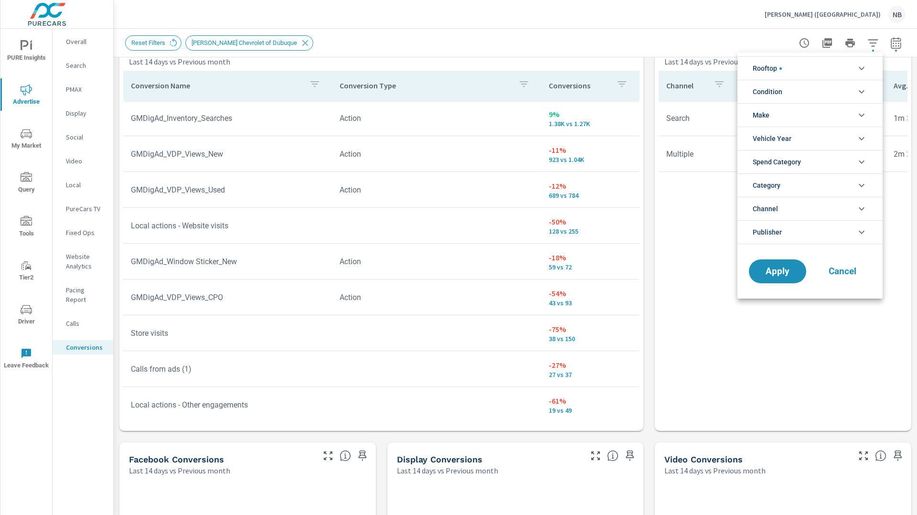
scroll to position [32, 0]
click at [795, 74] on li "Rooftop" at bounding box center [810, 67] width 145 height 23
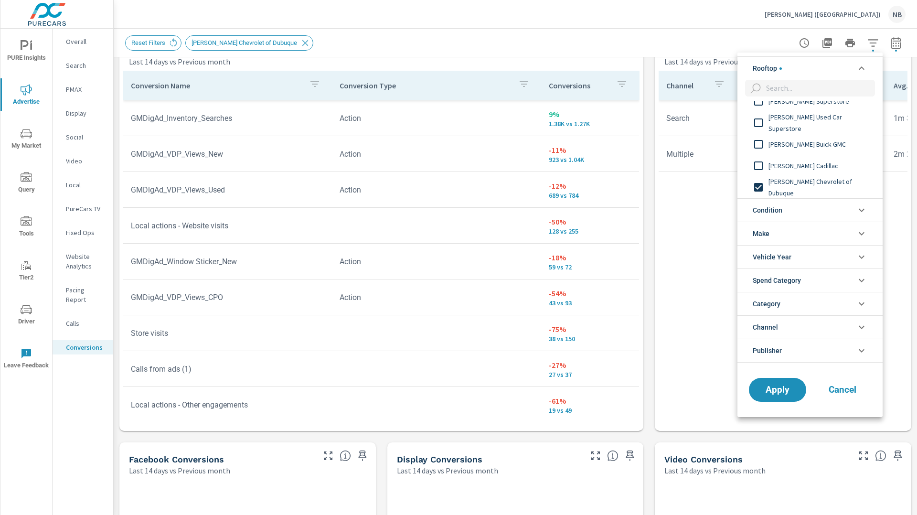
scroll to position [0, 0]
click at [761, 188] on input "filter options" at bounding box center [759, 187] width 20 height 20
click at [787, 169] on span "McGrath Kia" at bounding box center [821, 170] width 105 height 11
drag, startPoint x: 793, startPoint y: 397, endPoint x: 804, endPoint y: 395, distance: 11.2
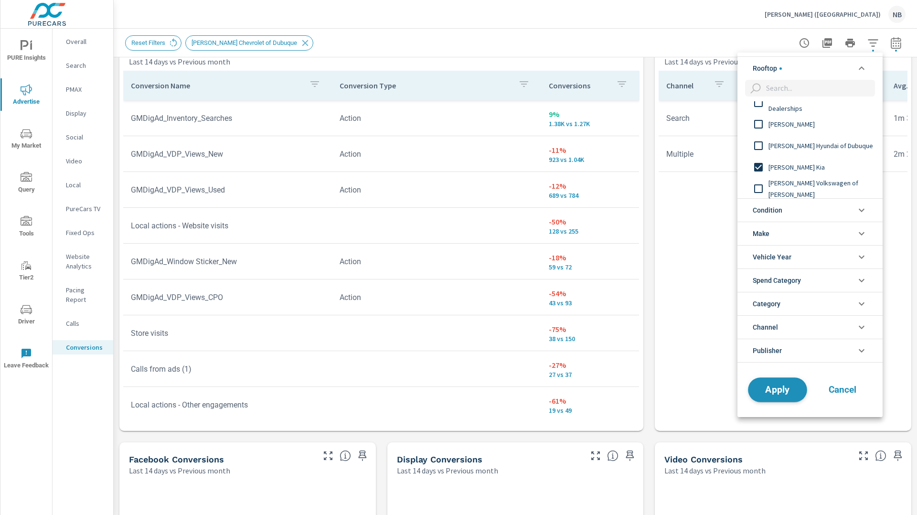
click at [793, 397] on button "Apply" at bounding box center [777, 389] width 59 height 25
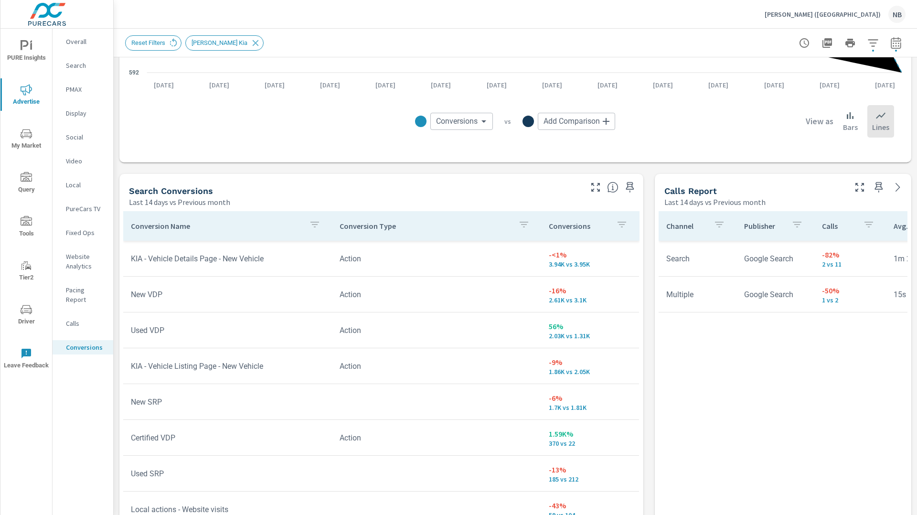
scroll to position [402, 0]
click at [648, 259] on div "All Conversions Last 14 days vs Previous month <1% 12.95K vs 12.84K Conversions…" at bounding box center [516, 319] width 804 height 1329
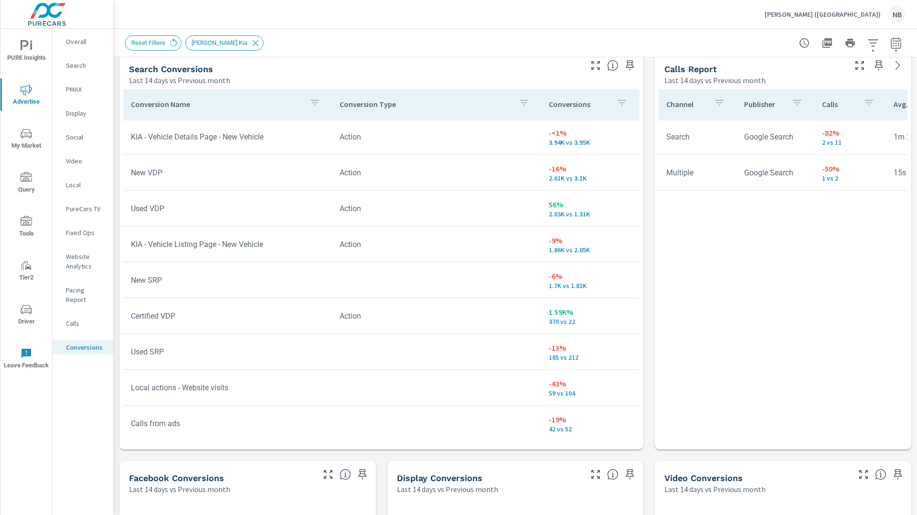
scroll to position [526, 0]
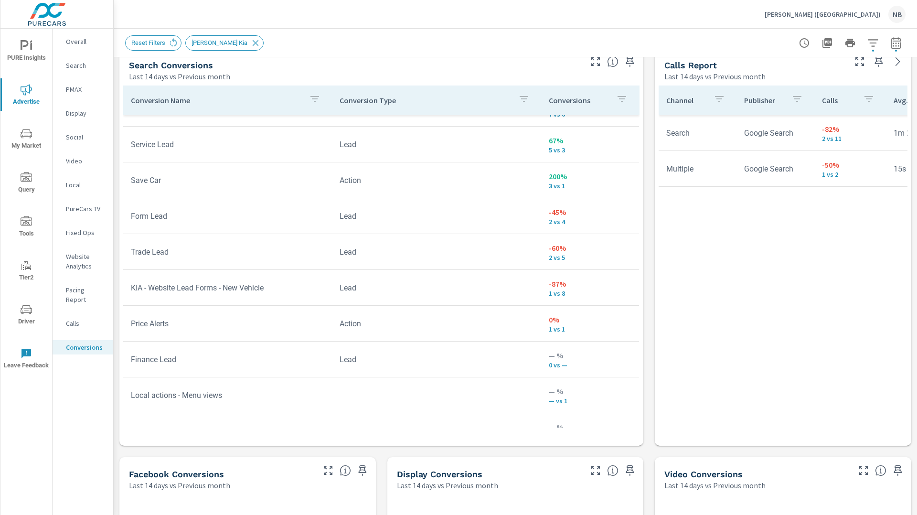
scroll to position [598, 0]
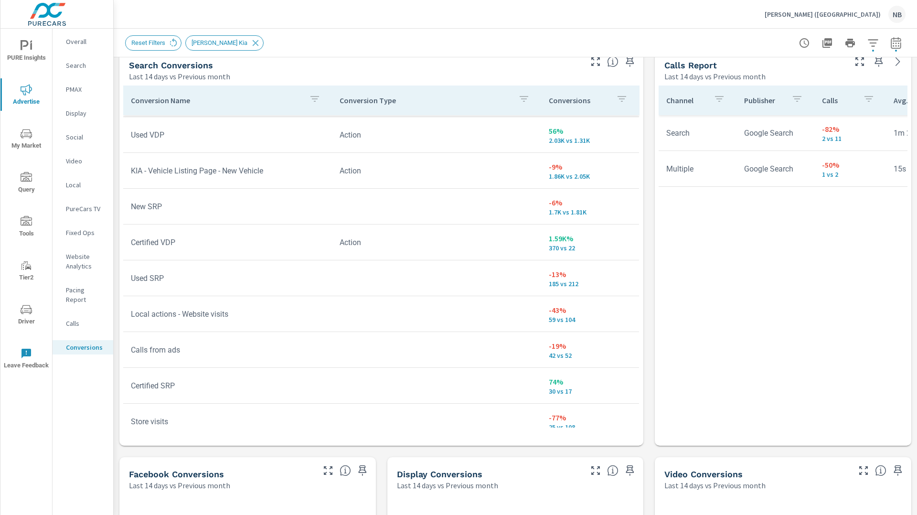
scroll to position [20, 0]
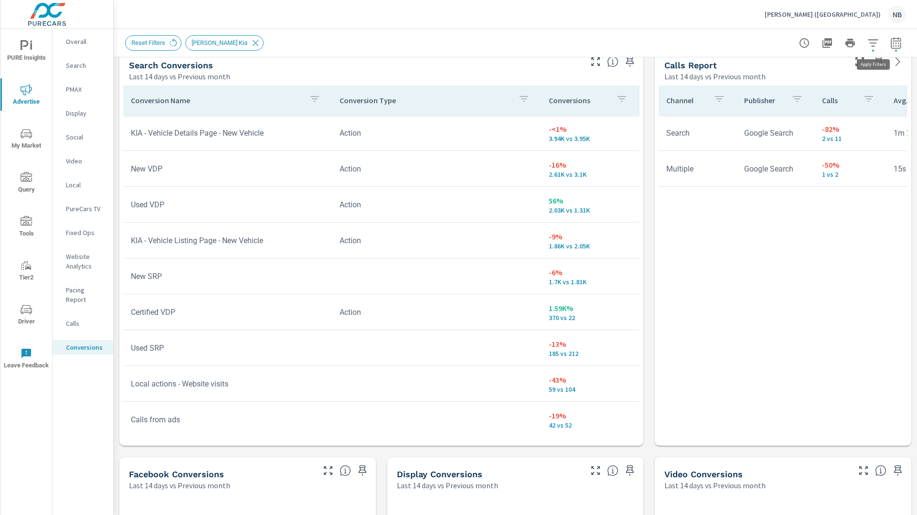
click at [874, 44] on icon "button" at bounding box center [873, 42] width 11 height 11
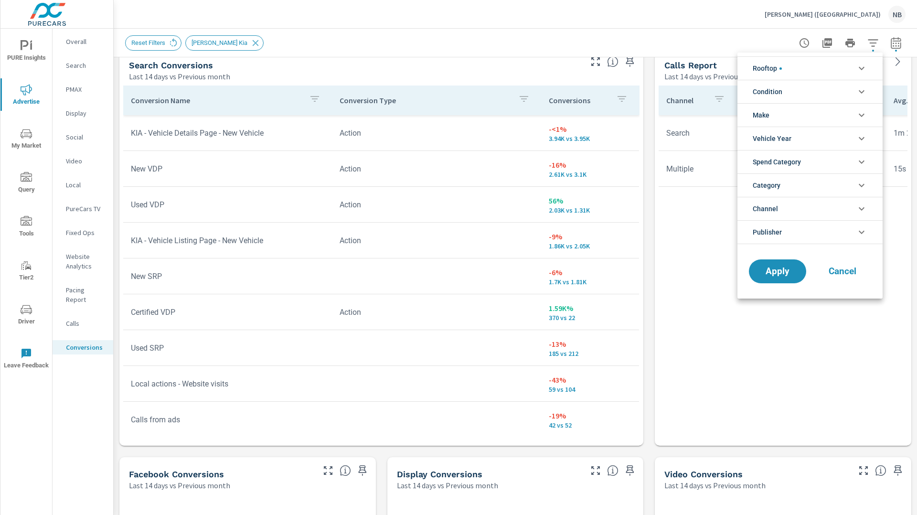
click at [797, 66] on li "Rooftop" at bounding box center [810, 67] width 145 height 23
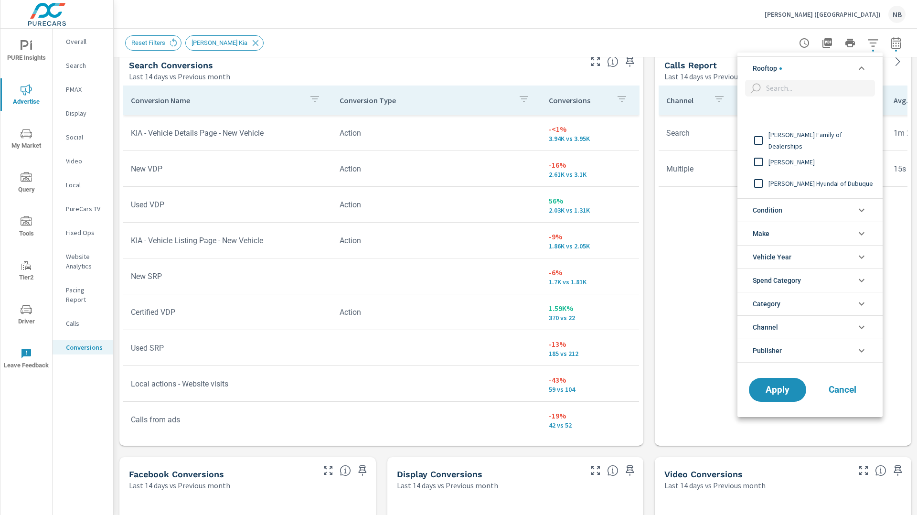
scroll to position [269, 0]
click at [777, 138] on span "McGrath Kia" at bounding box center [821, 136] width 105 height 11
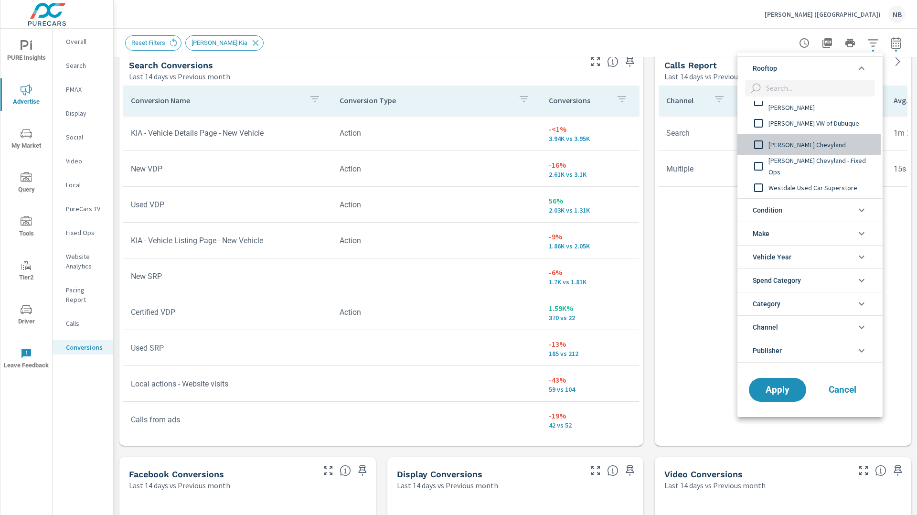
click at [789, 143] on span "[PERSON_NAME] Chevyland" at bounding box center [821, 144] width 105 height 11
drag, startPoint x: 770, startPoint y: 404, endPoint x: 794, endPoint y: 393, distance: 26.1
click at [770, 403] on div "Apply Cancel" at bounding box center [810, 391] width 145 height 51
click at [782, 398] on button "Apply" at bounding box center [777, 389] width 59 height 25
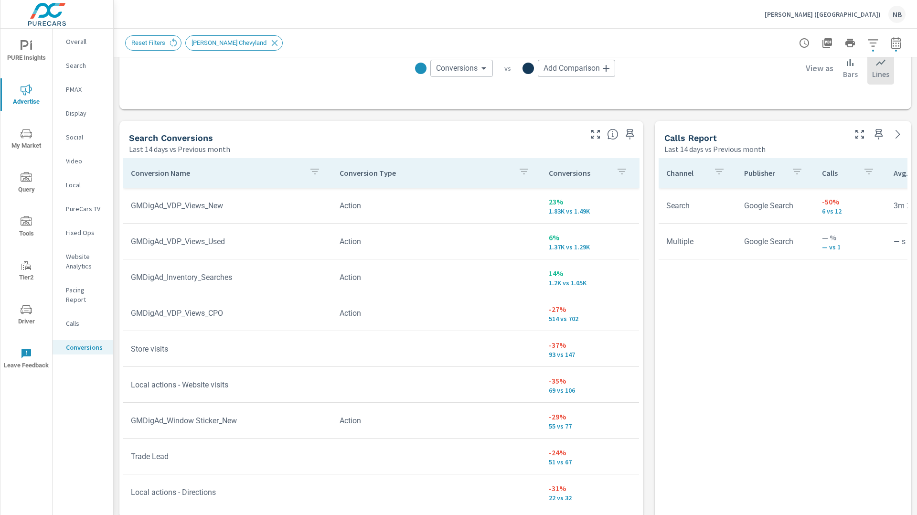
scroll to position [455, 0]
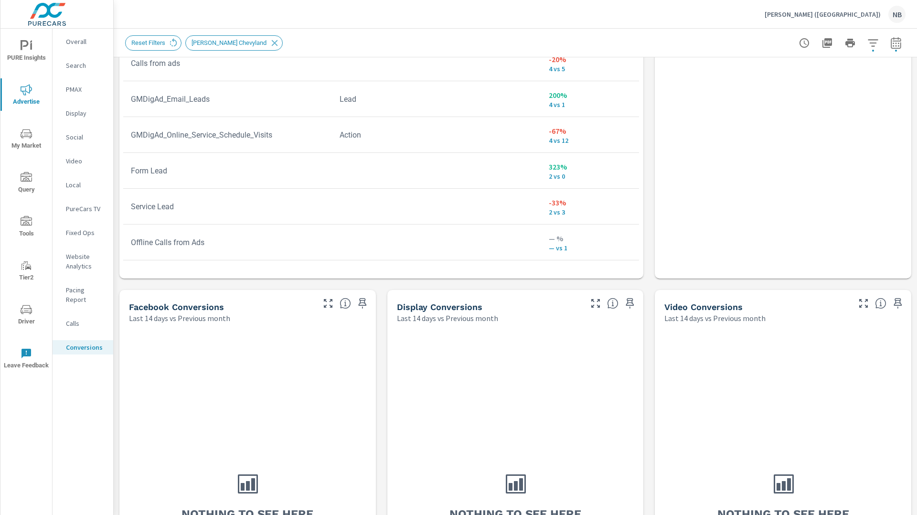
scroll to position [724, 0]
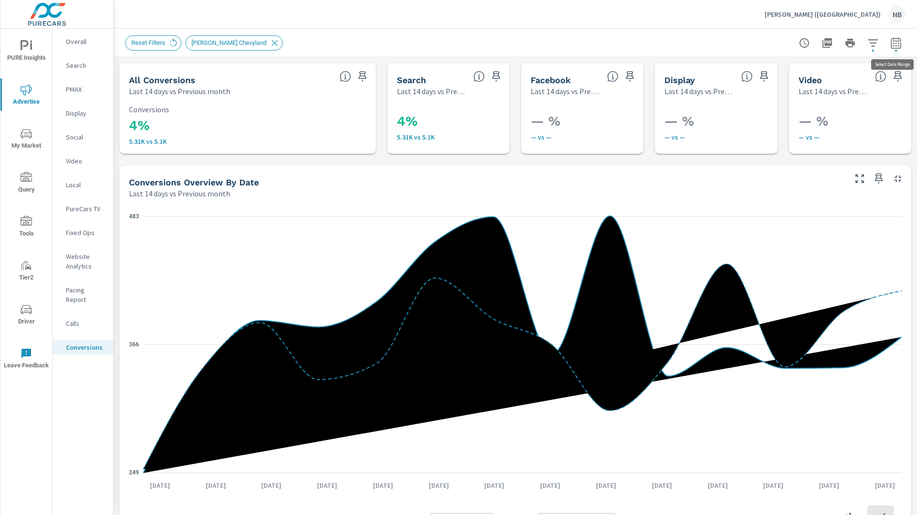
click at [894, 50] on button "button" at bounding box center [896, 42] width 19 height 19
select select "Last 14 days"
select select "Previous month"
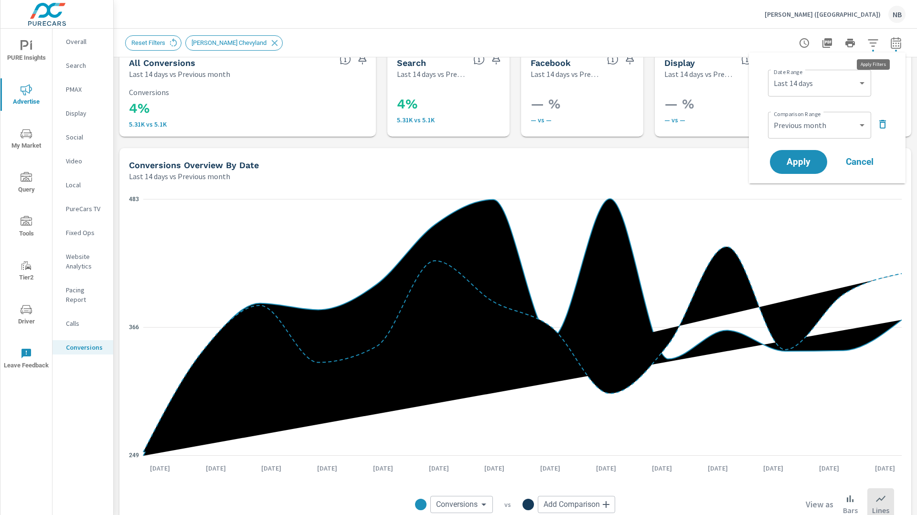
click at [873, 44] on icon "button" at bounding box center [873, 42] width 11 height 11
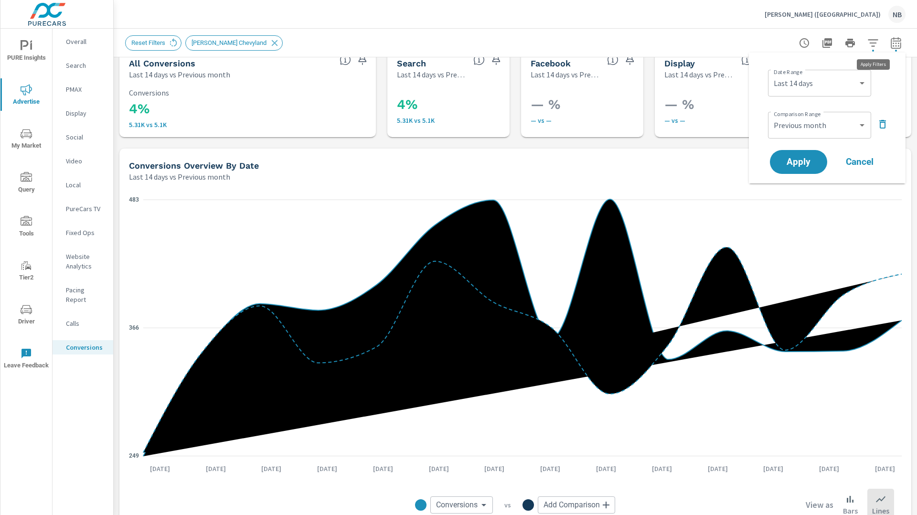
scroll to position [20, 0]
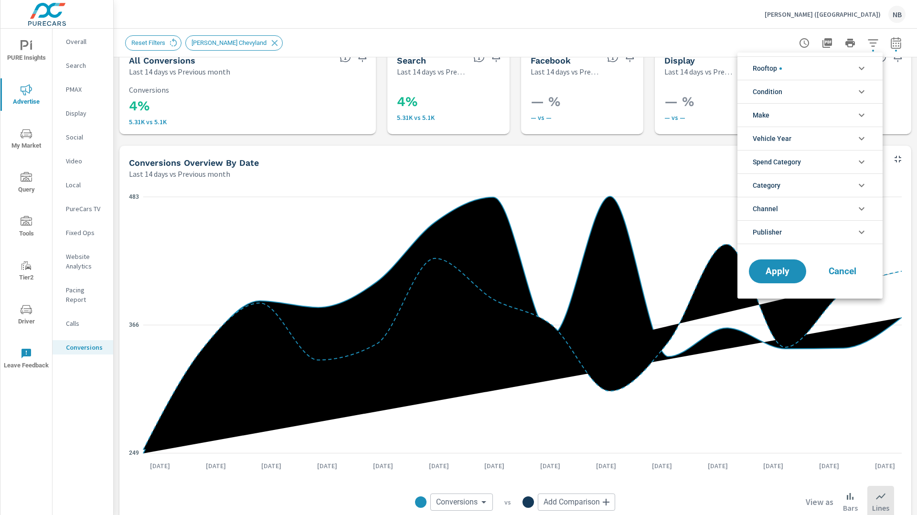
click at [826, 66] on li "Rooftop" at bounding box center [810, 67] width 145 height 23
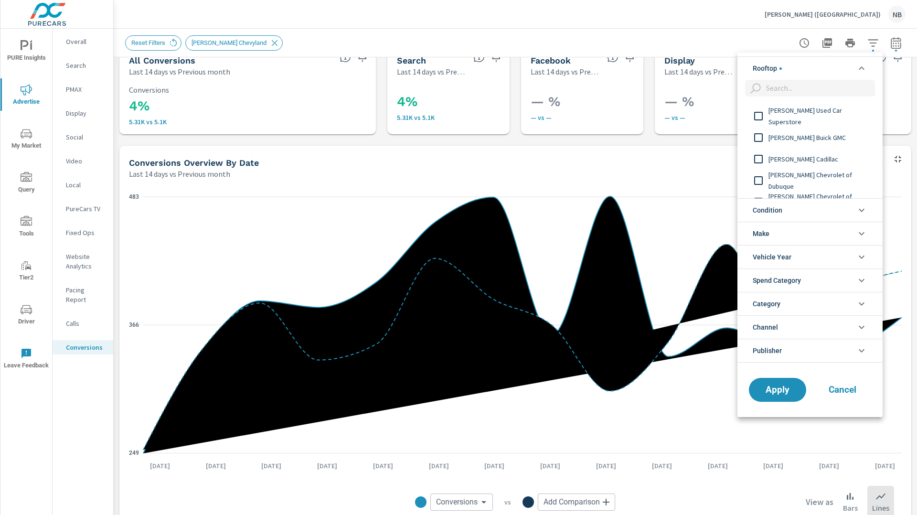
click at [805, 137] on span "McGrath Buick GMC" at bounding box center [821, 137] width 105 height 11
click at [795, 133] on span "McGrath Cadillac" at bounding box center [821, 128] width 105 height 11
click at [797, 148] on span "[PERSON_NAME] Chevrolet of Dubuque" at bounding box center [821, 150] width 105 height 23
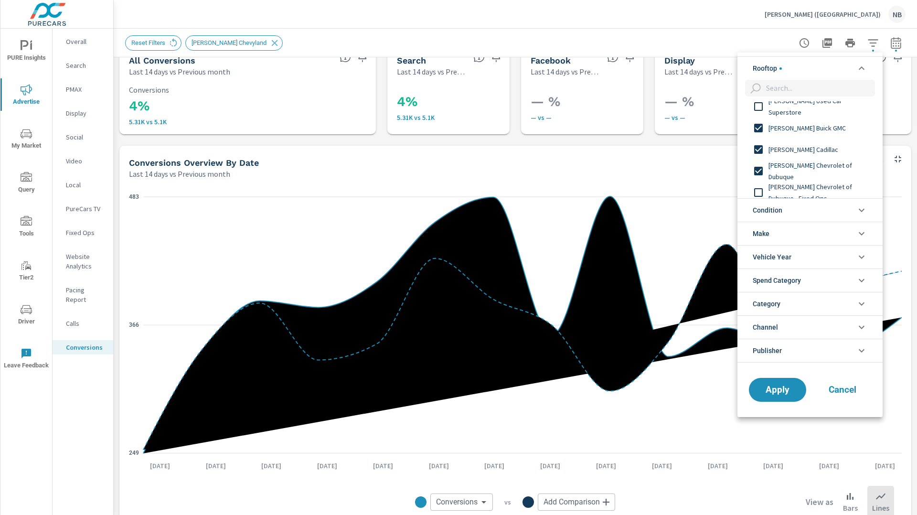
scroll to position [50, 0]
click at [759, 153] on input "filter options" at bounding box center [759, 149] width 20 height 20
click at [762, 172] on input "filter options" at bounding box center [759, 170] width 20 height 20
click at [763, 145] on input "filter options" at bounding box center [759, 149] width 20 height 20
click at [759, 166] on input "filter options" at bounding box center [759, 167] width 20 height 20
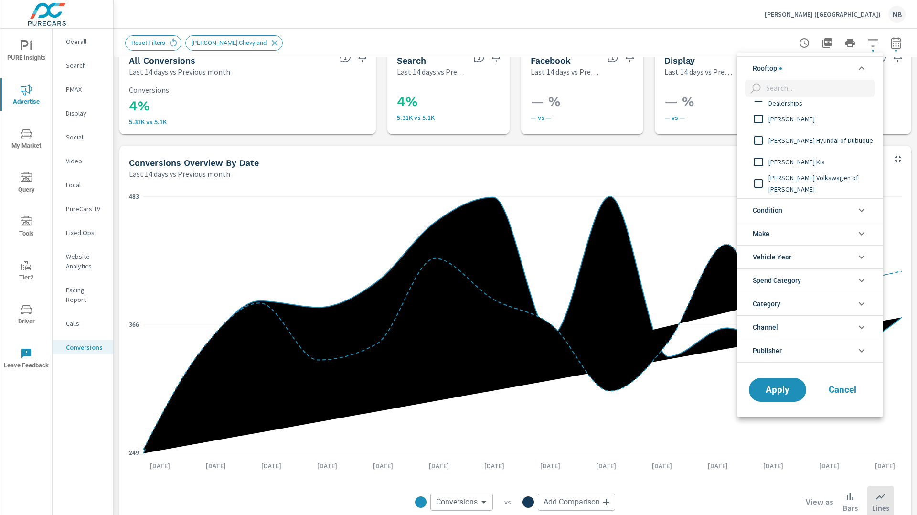
click at [760, 163] on input "filter options" at bounding box center [759, 162] width 20 height 20
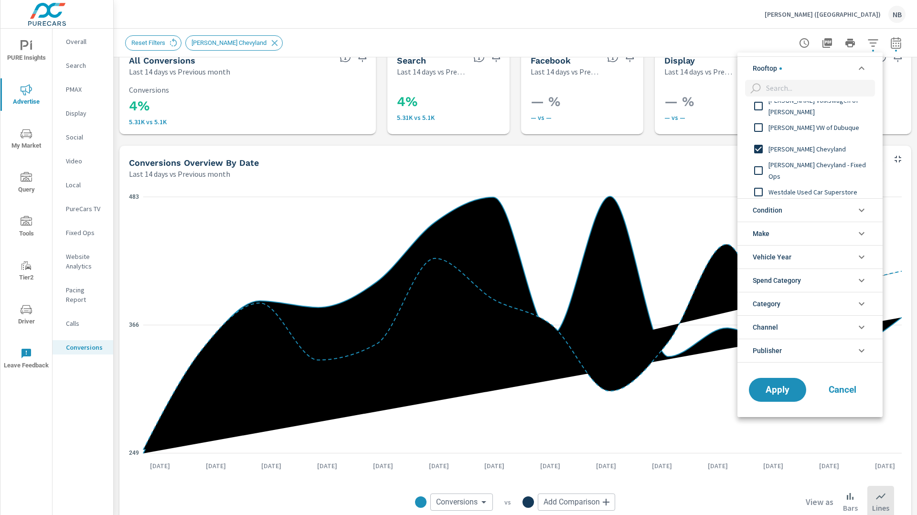
scroll to position [269, 0]
click at [791, 392] on span "Apply" at bounding box center [777, 389] width 39 height 9
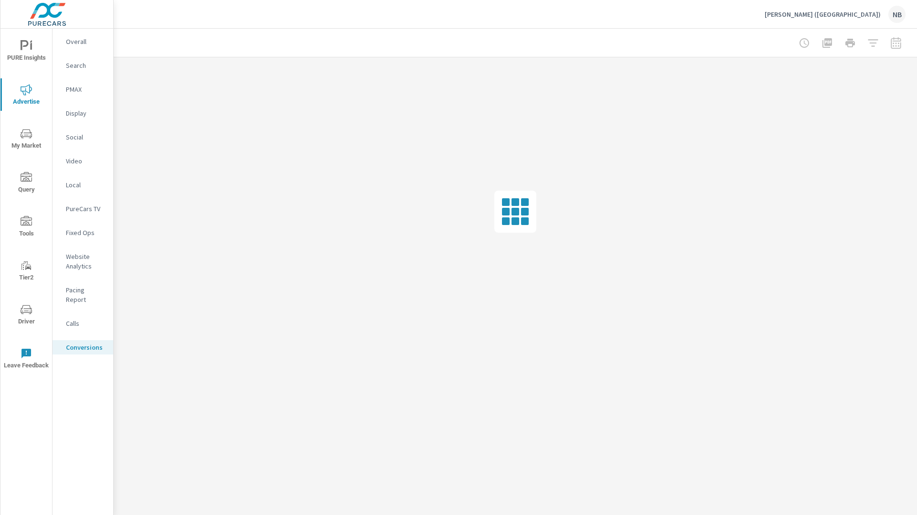
click at [77, 62] on p "Search" at bounding box center [86, 66] width 40 height 10
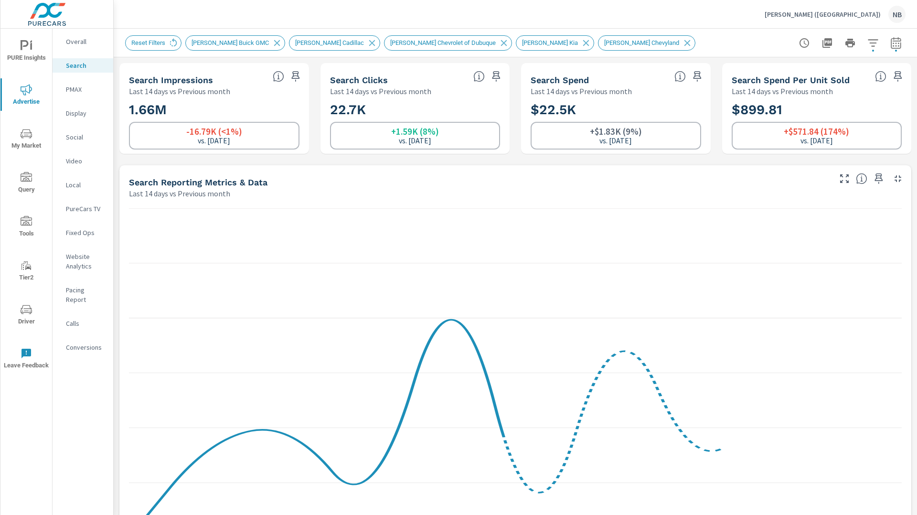
click at [872, 45] on icon "button" at bounding box center [873, 42] width 10 height 7
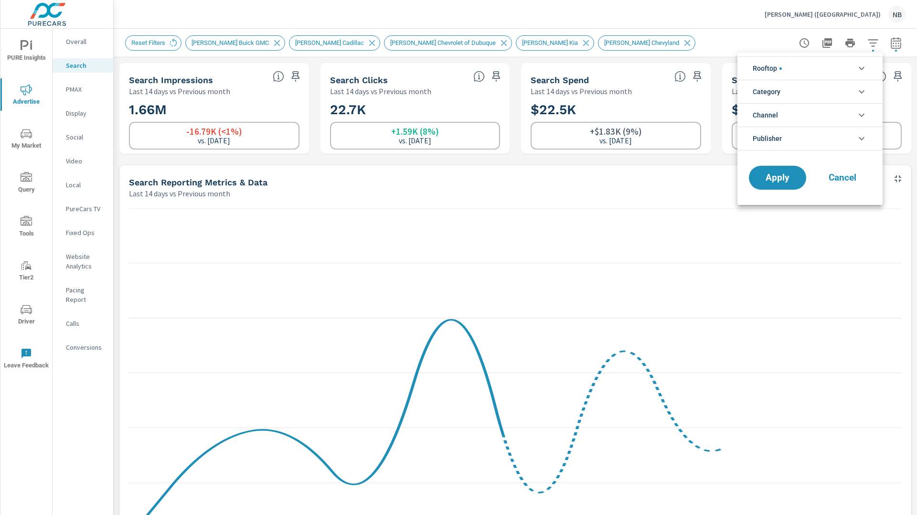
scroll to position [97, 0]
click at [783, 140] on li "Publisher" at bounding box center [810, 139] width 145 height 24
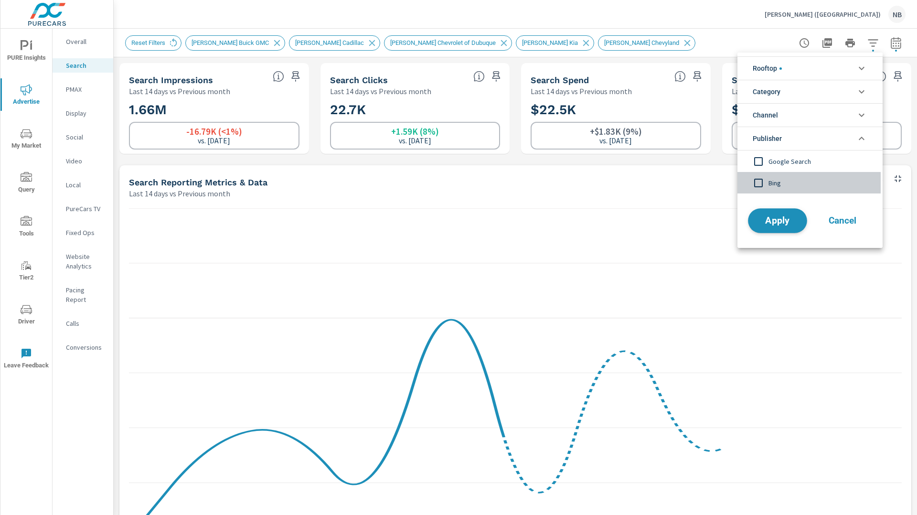
drag, startPoint x: 777, startPoint y: 183, endPoint x: 783, endPoint y: 216, distance: 33.5
click at [776, 183] on span "Bing" at bounding box center [821, 182] width 105 height 11
drag, startPoint x: 769, startPoint y: 223, endPoint x: 843, endPoint y: 211, distance: 74.5
click at [769, 223] on span "Apply" at bounding box center [778, 220] width 38 height 9
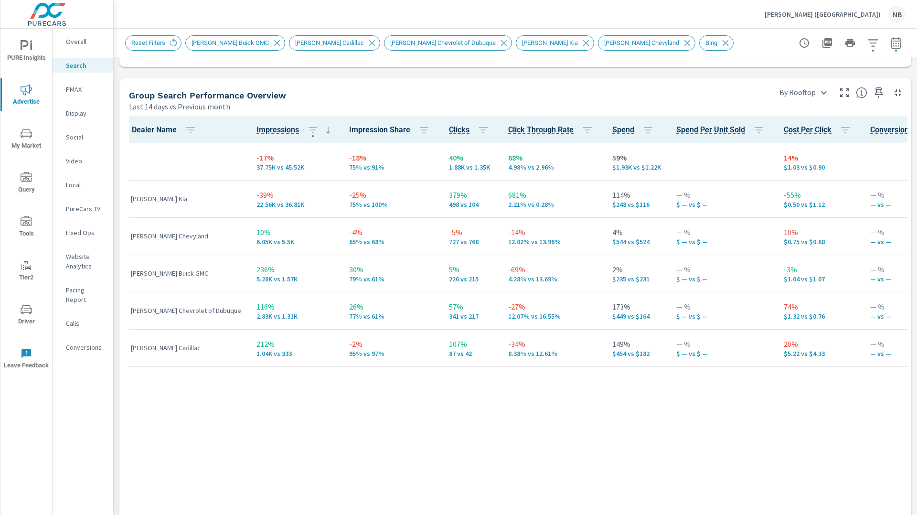
scroll to position [495, 0]
drag, startPoint x: 597, startPoint y: 321, endPoint x: 613, endPoint y: 320, distance: 16.3
click at [613, 320] on p "$449 vs $164" at bounding box center [637, 318] width 49 height 8
click at [623, 329] on td "173% $449 vs $164" at bounding box center [637, 311] width 64 height 37
click at [721, 45] on icon at bounding box center [726, 43] width 11 height 11
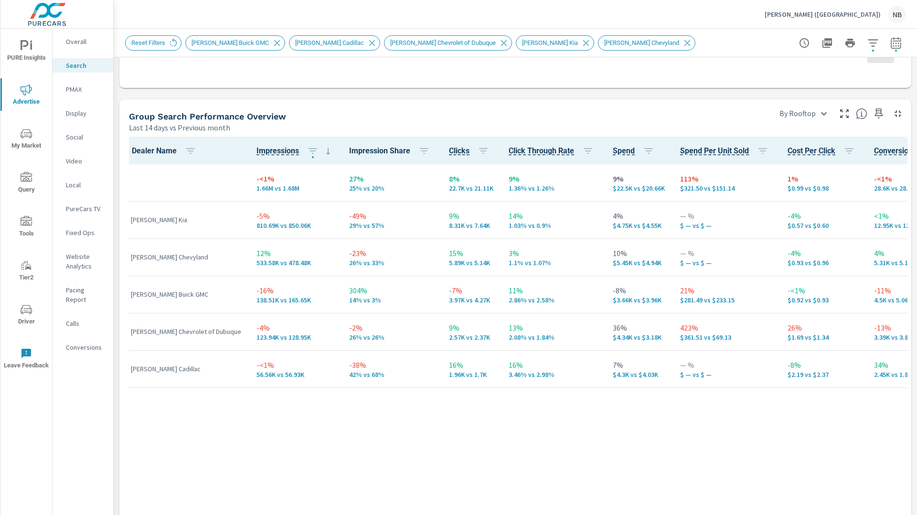
scroll to position [508, 0]
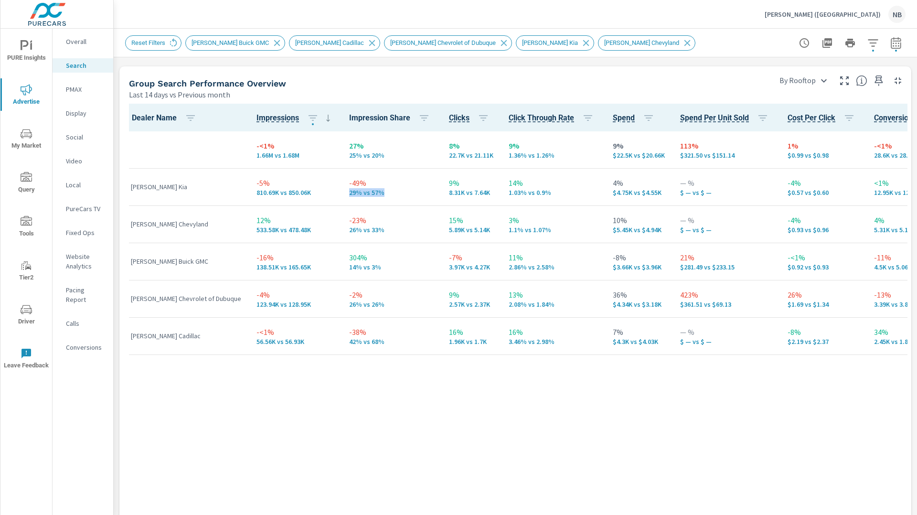
drag, startPoint x: 326, startPoint y: 193, endPoint x: 362, endPoint y: 193, distance: 35.8
click at [362, 193] on p "29% vs 57%" at bounding box center [391, 193] width 85 height 8
click at [896, 47] on icon "button" at bounding box center [896, 42] width 11 height 11
select select "Last 14 days"
select select "Previous month"
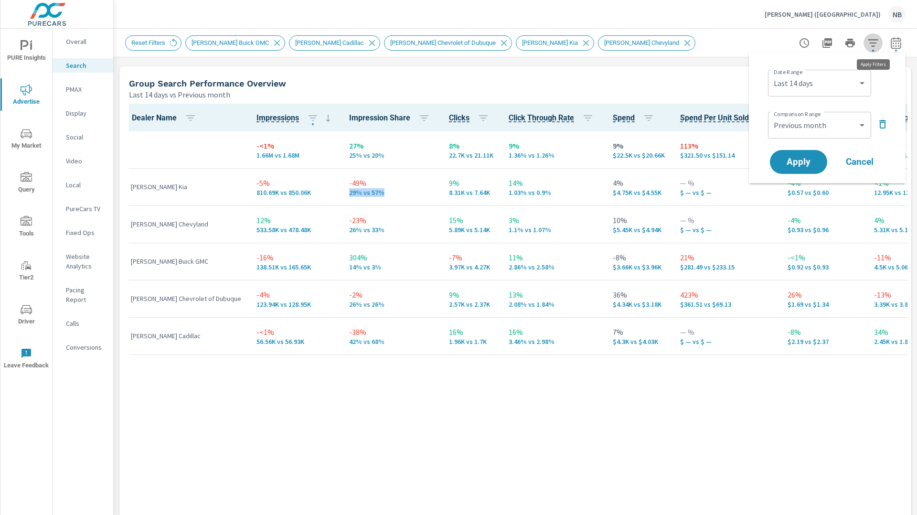
click at [873, 45] on icon "button" at bounding box center [873, 42] width 11 height 11
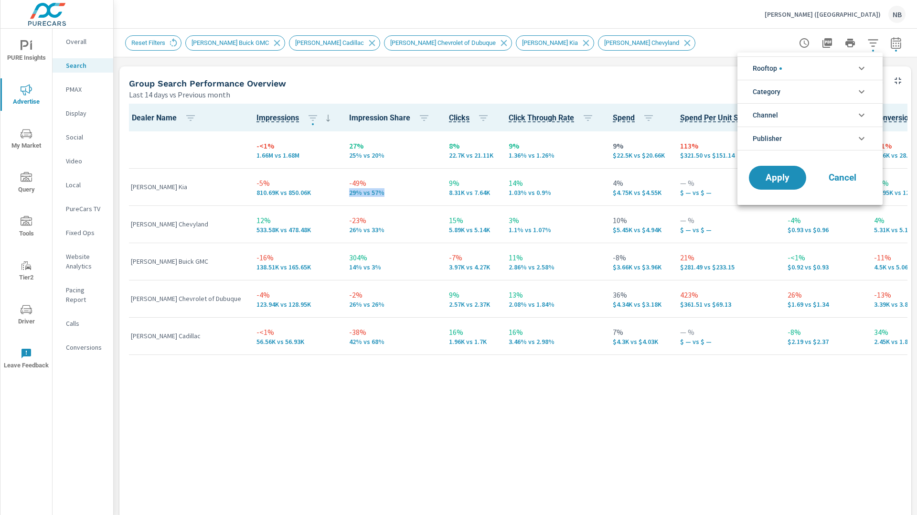
scroll to position [32, 0]
click at [819, 68] on li "Rooftop" at bounding box center [810, 67] width 145 height 23
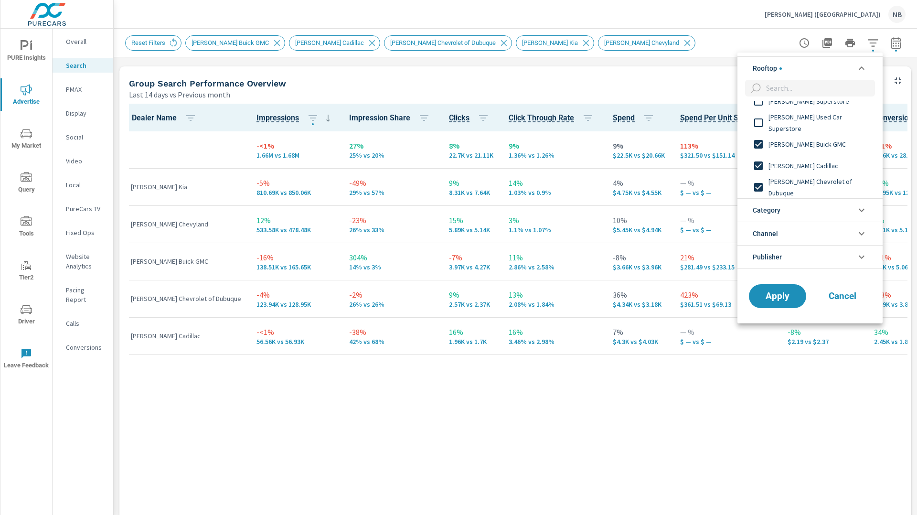
scroll to position [0, 0]
click at [811, 254] on li "Publisher" at bounding box center [810, 257] width 145 height 24
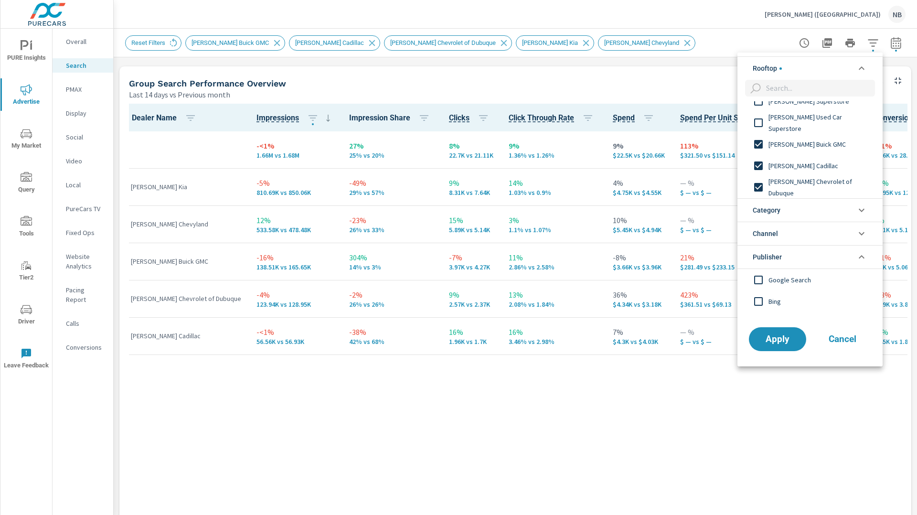
click at [768, 302] on input "filter options" at bounding box center [759, 301] width 20 height 20
click at [765, 345] on button "Apply" at bounding box center [777, 339] width 59 height 25
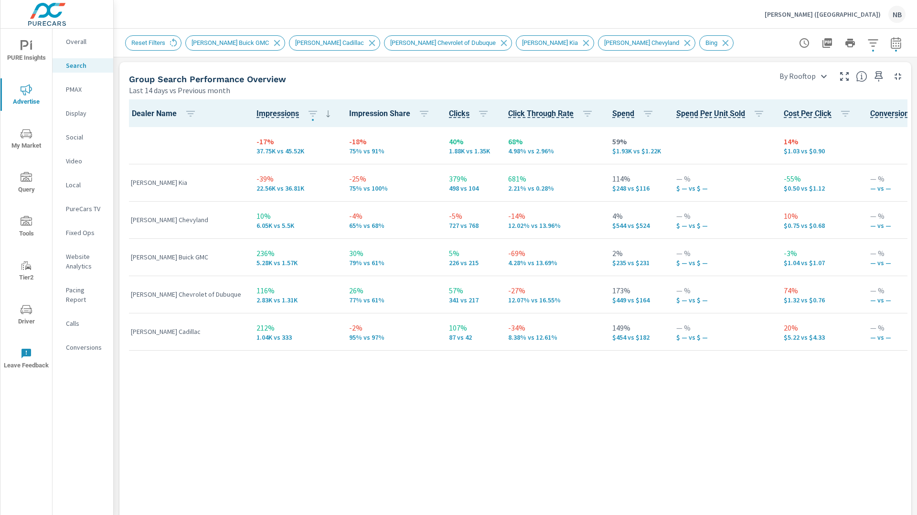
scroll to position [513, 0]
click at [879, 43] on button "button" at bounding box center [873, 42] width 19 height 19
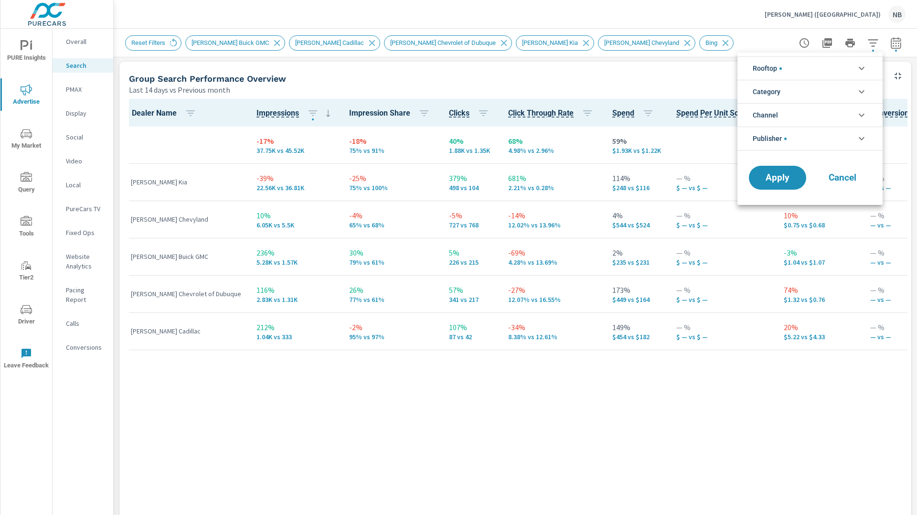
scroll to position [22, 0]
click at [800, 143] on li "Publisher" at bounding box center [810, 139] width 145 height 24
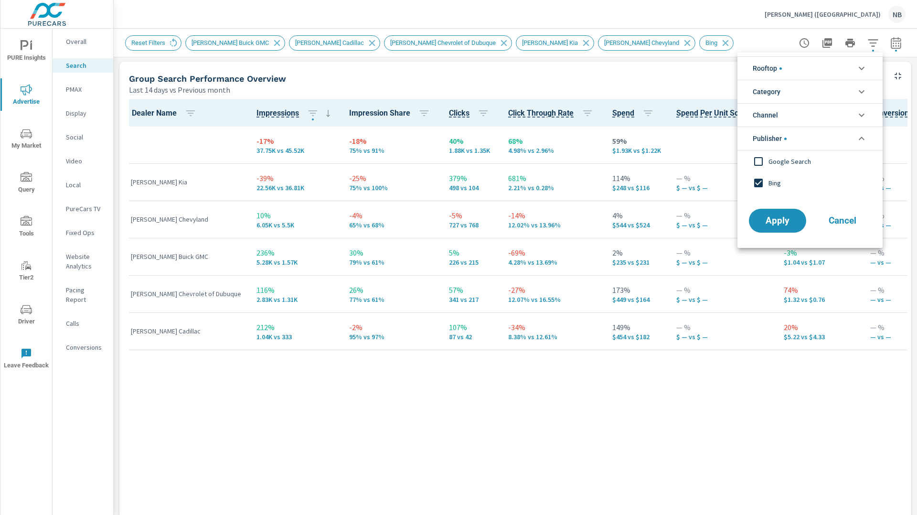
scroll to position [0, 0]
click at [777, 166] on span "Google Search" at bounding box center [821, 161] width 105 height 11
drag, startPoint x: 776, startPoint y: 182, endPoint x: 782, endPoint y: 214, distance: 32.5
click at [776, 184] on span "Bing" at bounding box center [821, 182] width 105 height 11
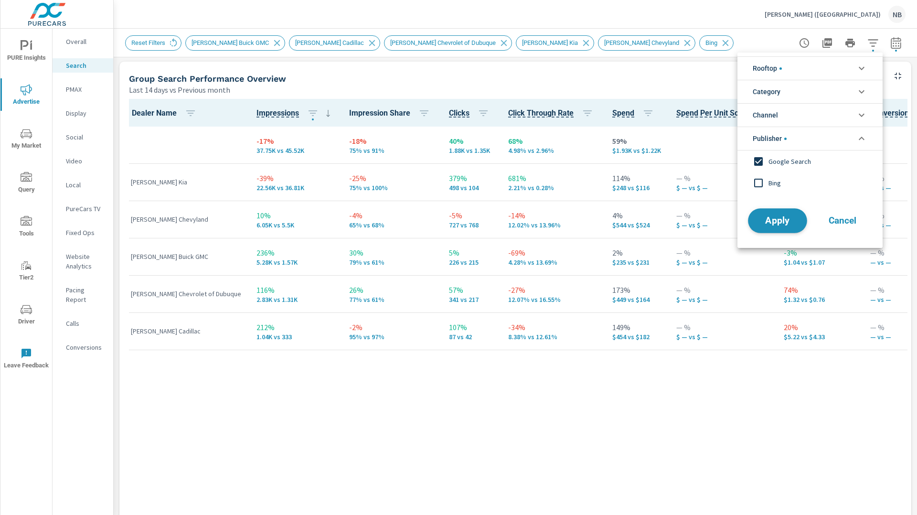
drag, startPoint x: 784, startPoint y: 223, endPoint x: 792, endPoint y: 220, distance: 8.9
click at [784, 223] on span "Apply" at bounding box center [777, 220] width 39 height 9
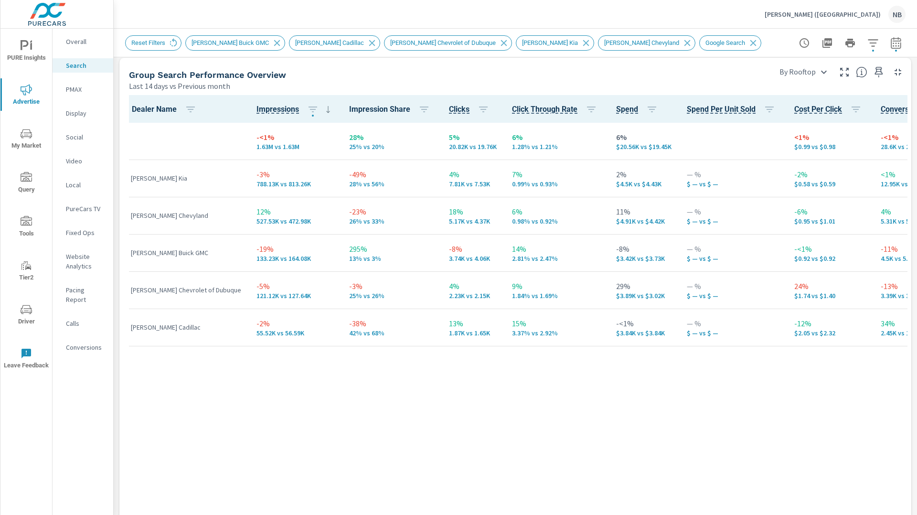
scroll to position [519, 0]
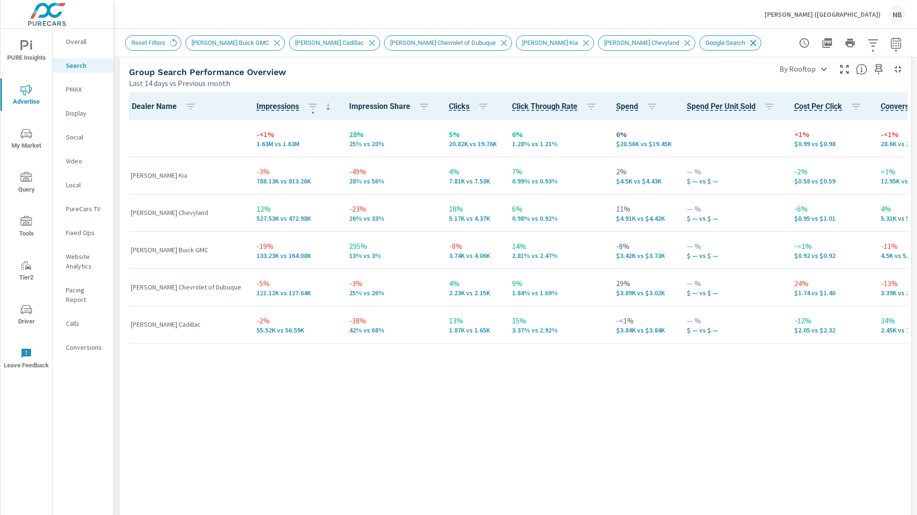
click at [748, 42] on icon at bounding box center [753, 43] width 11 height 11
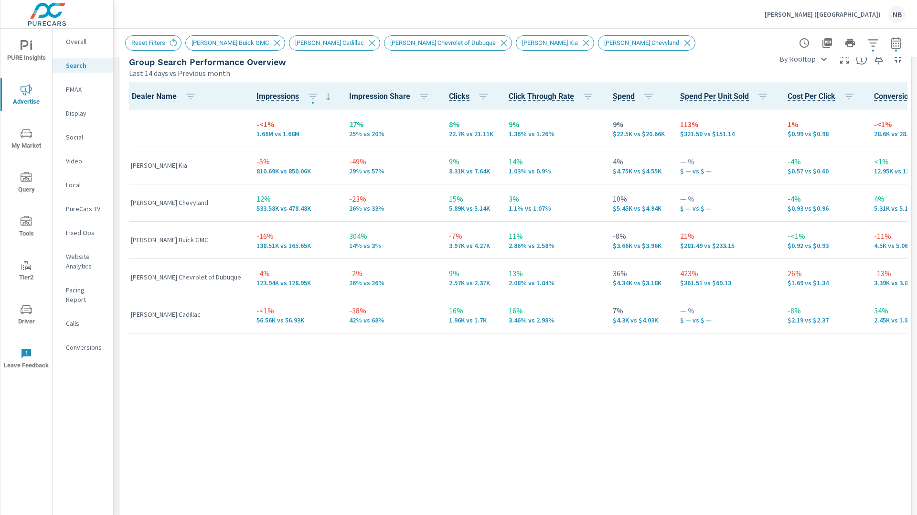
scroll to position [529, 0]
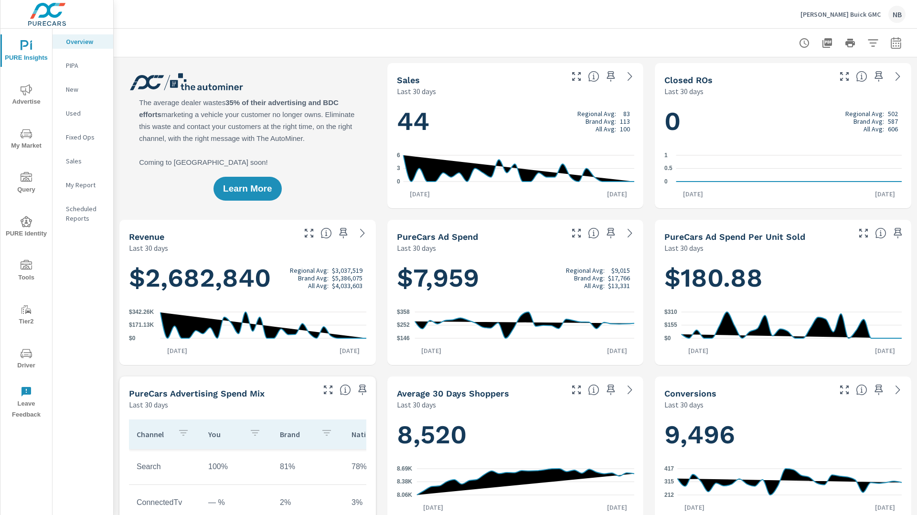
scroll to position [0, 0]
click at [899, 46] on icon "button" at bounding box center [896, 45] width 6 height 4
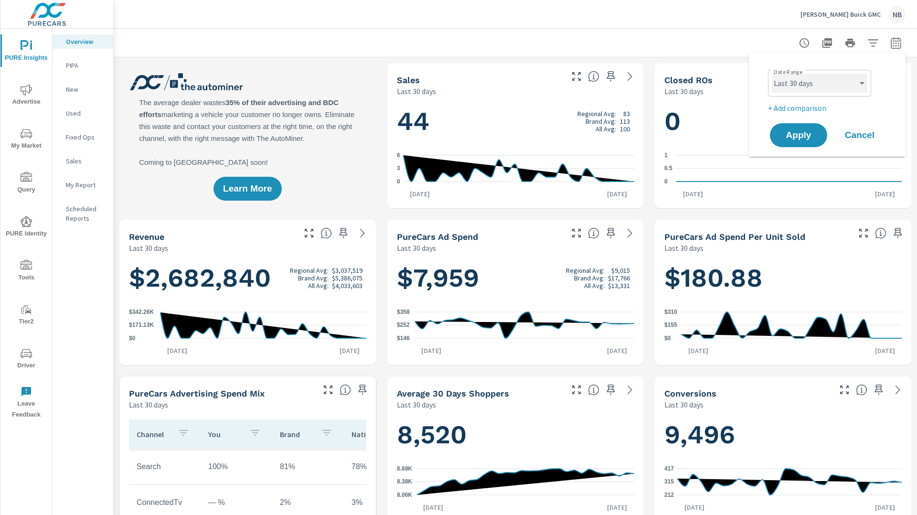
click at [834, 81] on select "Custom [DATE] Last week Last 7 days Last 14 days Last 30 days Last 45 days Last…" at bounding box center [820, 83] width 96 height 19
click at [772, 74] on select "Custom [DATE] Last week Last 7 days Last 14 days Last 30 days Last 45 days Last…" at bounding box center [820, 83] width 96 height 19
select select "Last 6 months"
click at [798, 110] on p "+ Add comparison" at bounding box center [829, 107] width 122 height 11
select select "Previous period"
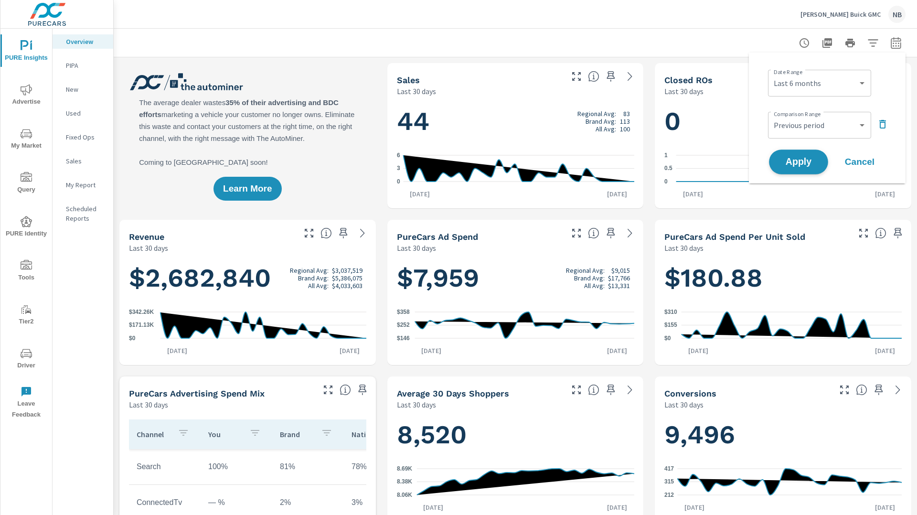
click at [806, 158] on span "Apply" at bounding box center [798, 162] width 39 height 9
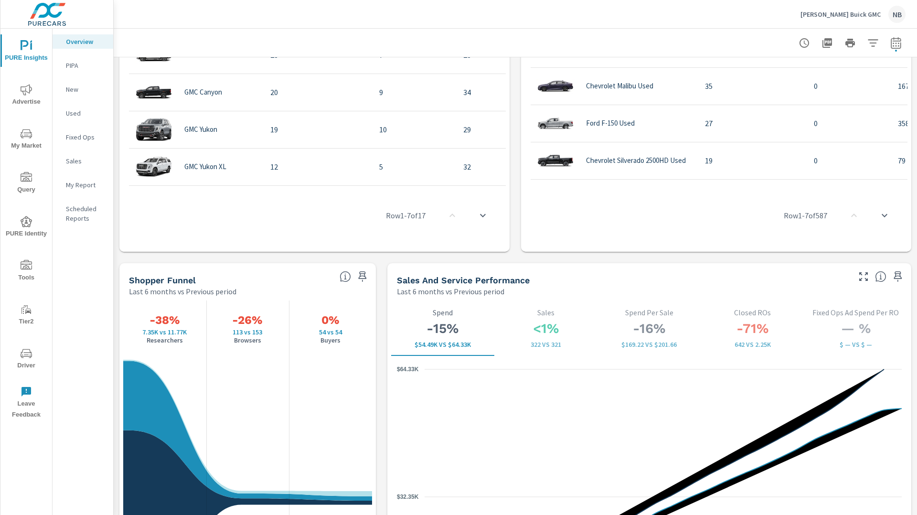
scroll to position [149, 0]
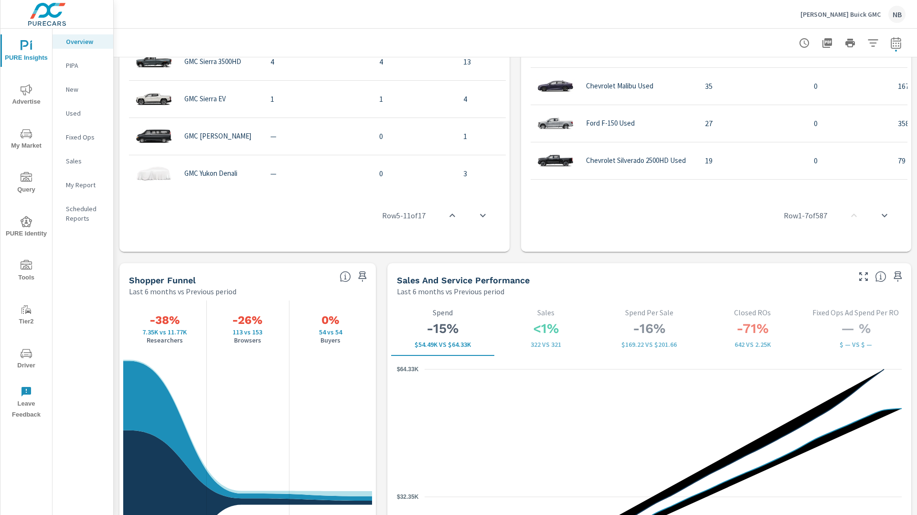
scroll to position [362, 0]
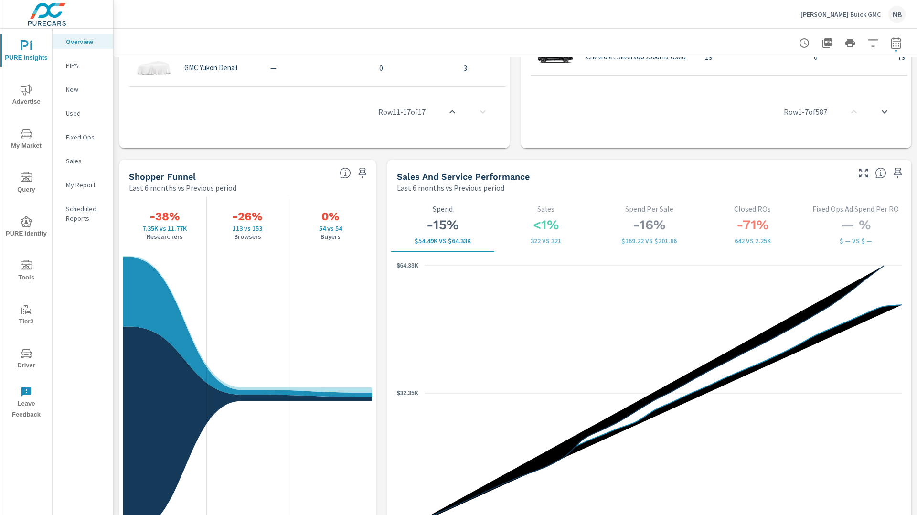
scroll to position [1132, 0]
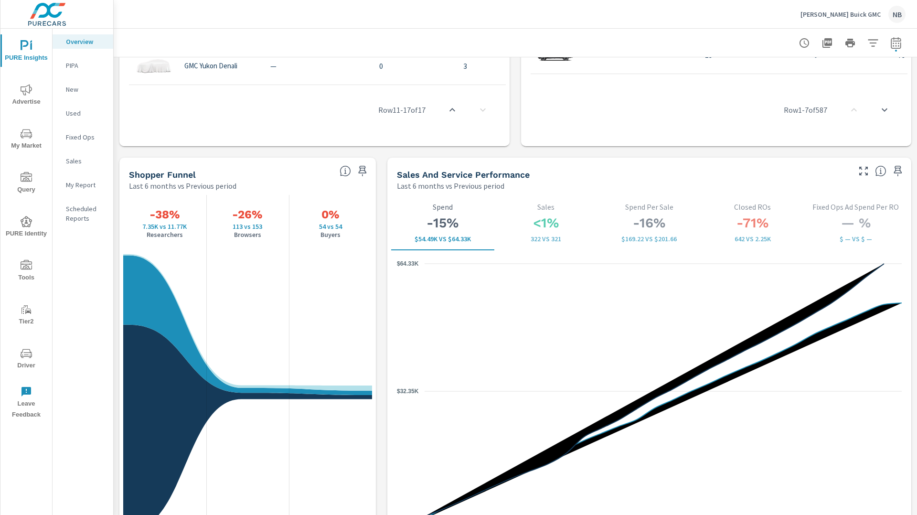
click at [22, 144] on span "My Market" at bounding box center [26, 139] width 46 height 23
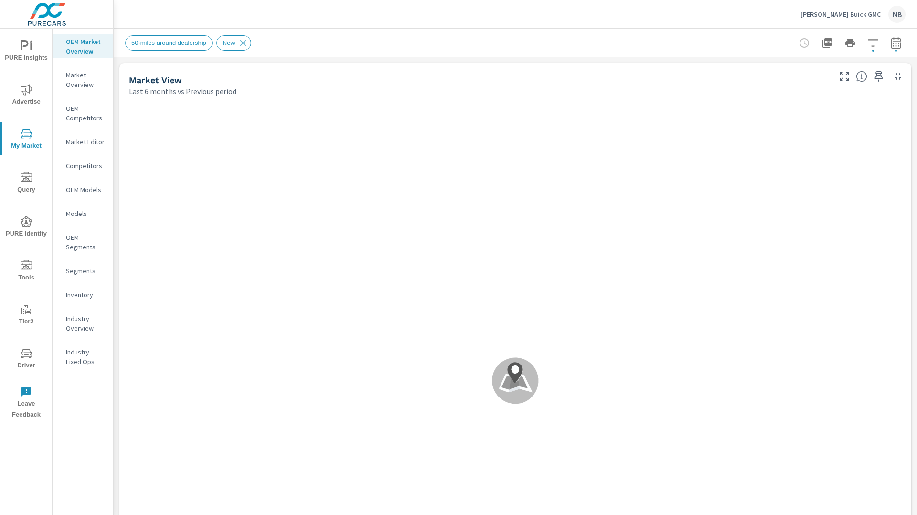
scroll to position [150, 0]
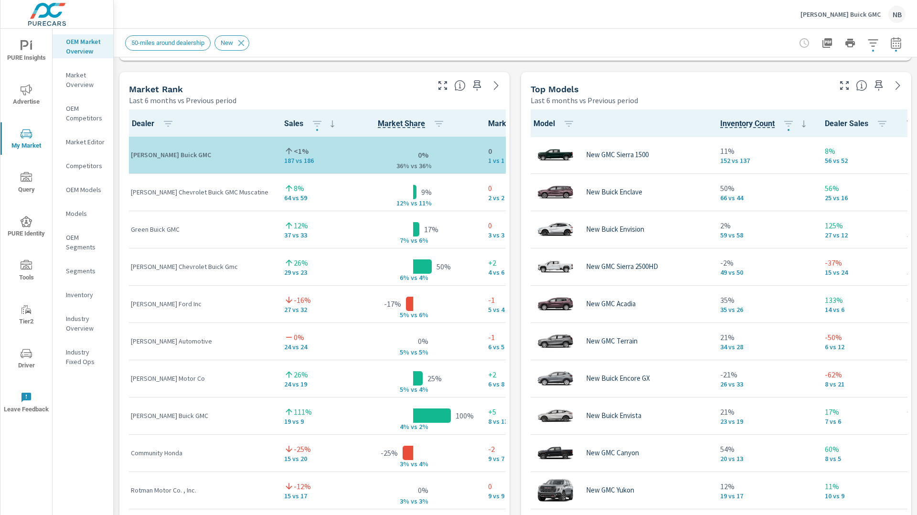
scroll to position [0, 0]
click at [512, 289] on div "Market View Last 6 months vs Previous period ← Move left → Move right ↑ Move up…" at bounding box center [516, 271] width 804 height 1636
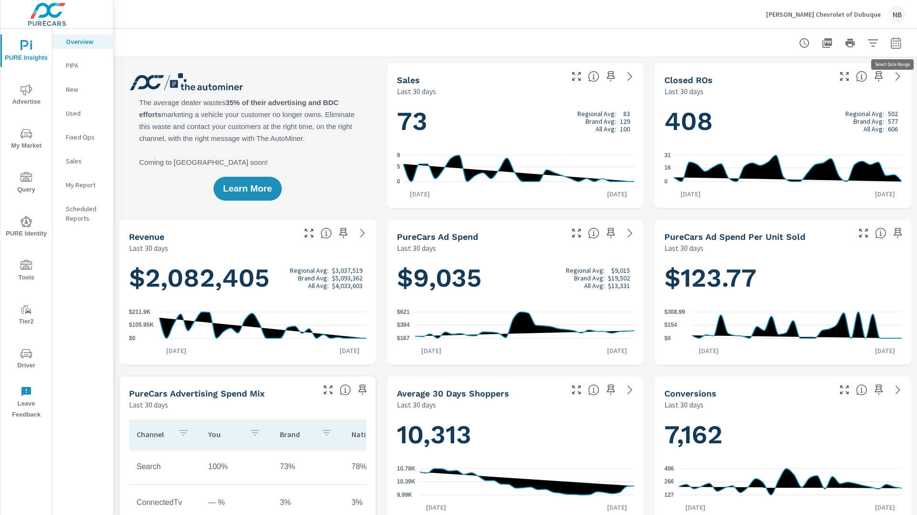
click at [896, 46] on icon "button" at bounding box center [896, 45] width 6 height 4
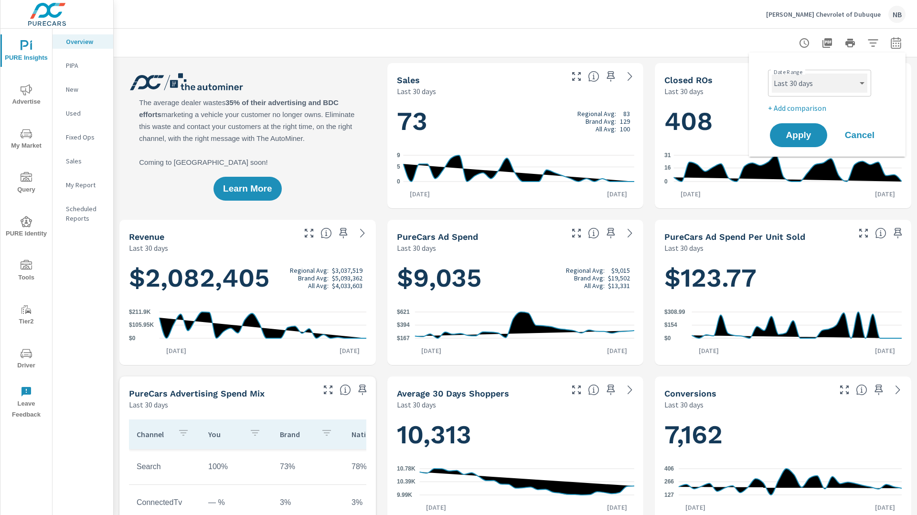
click at [818, 86] on select "Custom [DATE] Last week Last 7 days Last 14 days Last 30 days Last 45 days Last…" at bounding box center [820, 83] width 96 height 19
click at [772, 74] on select "Custom [DATE] Last week Last 7 days Last 14 days Last 30 days Last 45 days Last…" at bounding box center [820, 83] width 96 height 19
select select "Last 6 months"
click at [803, 108] on p "+ Add comparison" at bounding box center [829, 107] width 122 height 11
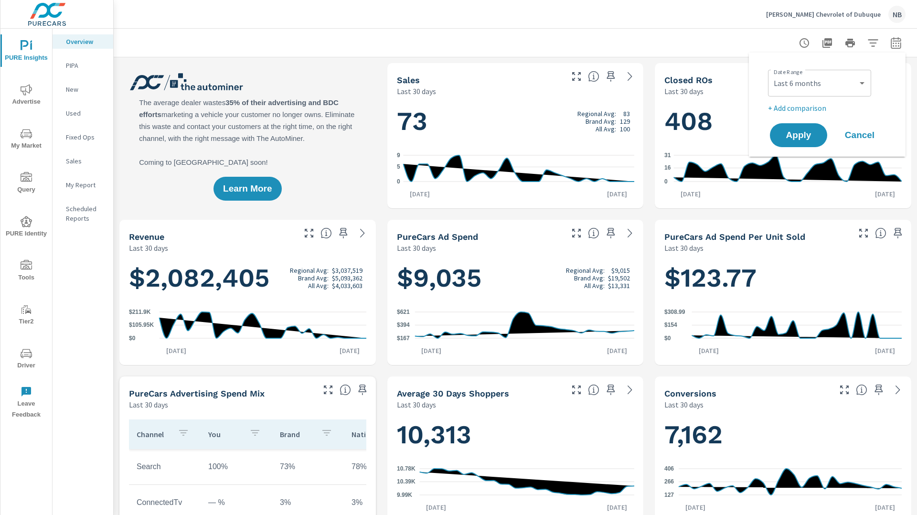
select select "Previous period"
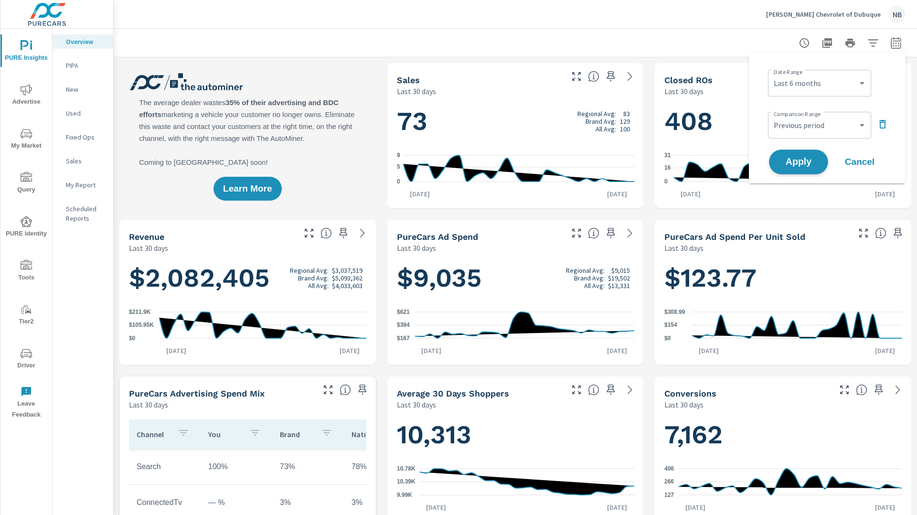
click at [808, 158] on span "Apply" at bounding box center [798, 162] width 39 height 9
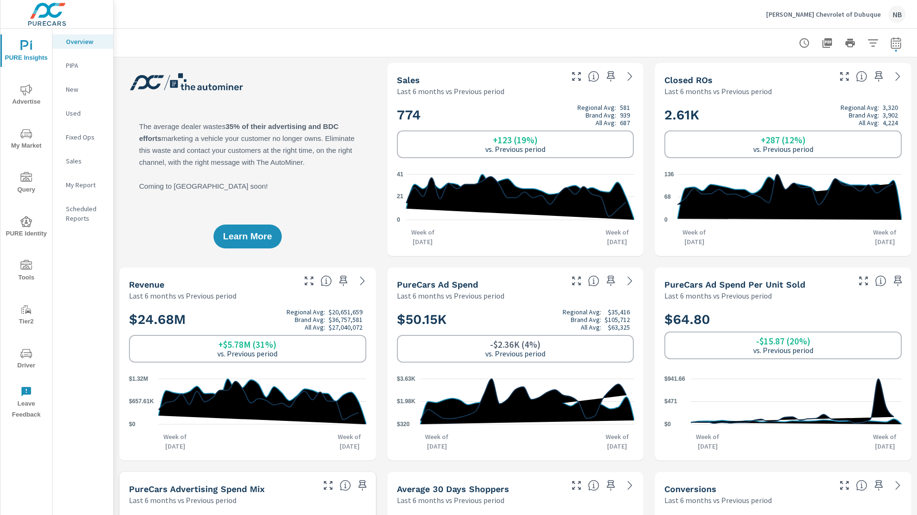
click at [20, 132] on span "My Market" at bounding box center [26, 139] width 46 height 23
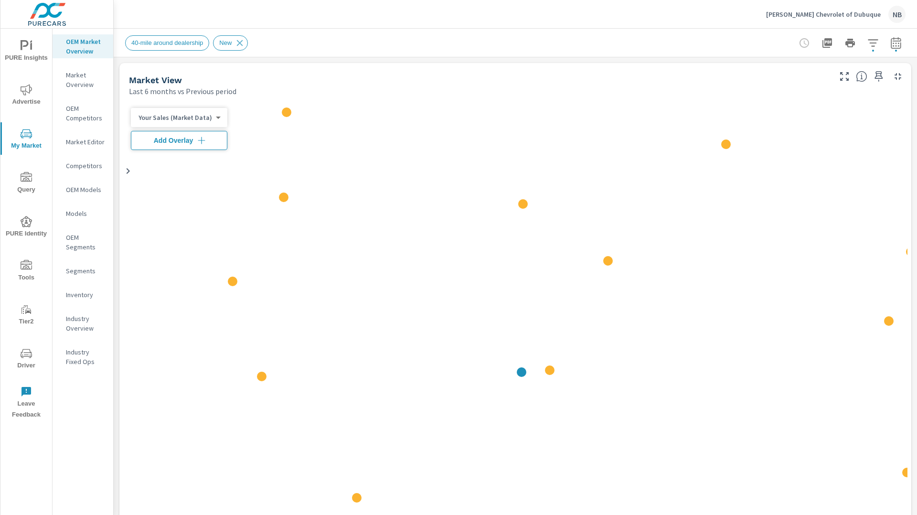
scroll to position [0, 0]
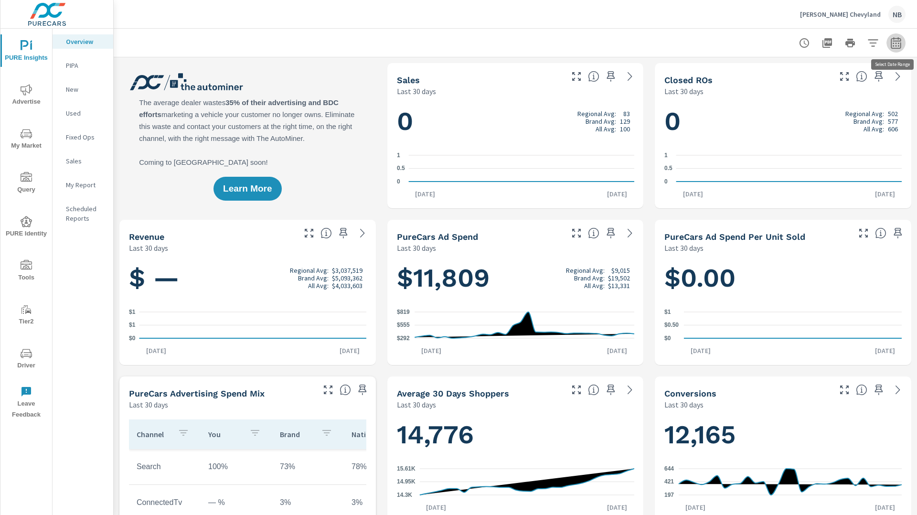
click at [895, 47] on icon "button" at bounding box center [896, 42] width 11 height 11
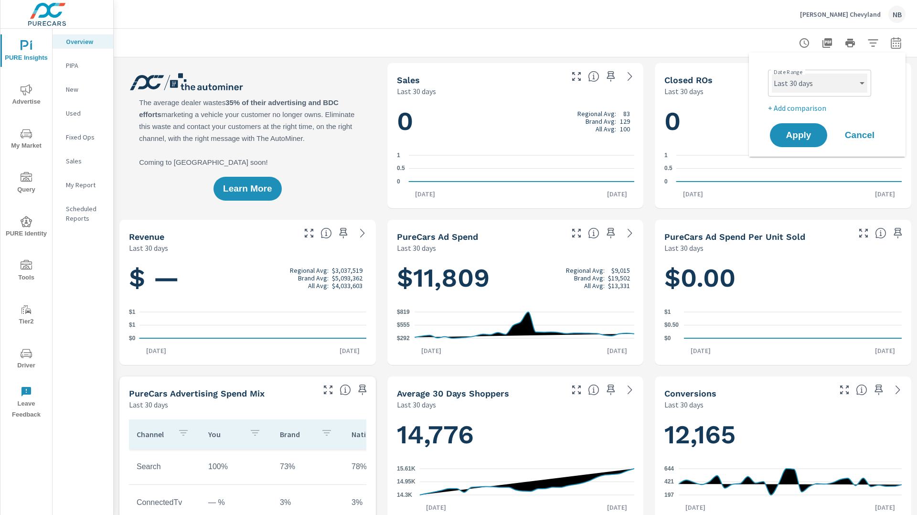
click at [837, 88] on select "Custom [DATE] Last week Last 7 days Last 14 days Last 30 days Last 45 days Last…" at bounding box center [820, 83] width 96 height 19
click at [772, 74] on select "Custom [DATE] Last week Last 7 days Last 14 days Last 30 days Last 45 days Last…" at bounding box center [820, 83] width 96 height 19
select select "Last 6 months"
click at [802, 102] on p "+ Add comparison" at bounding box center [829, 107] width 122 height 11
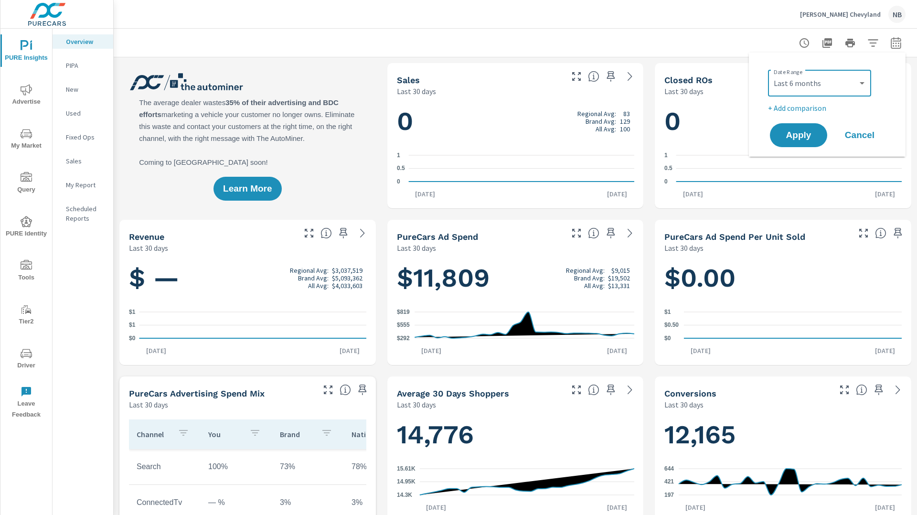
select select "Previous period"
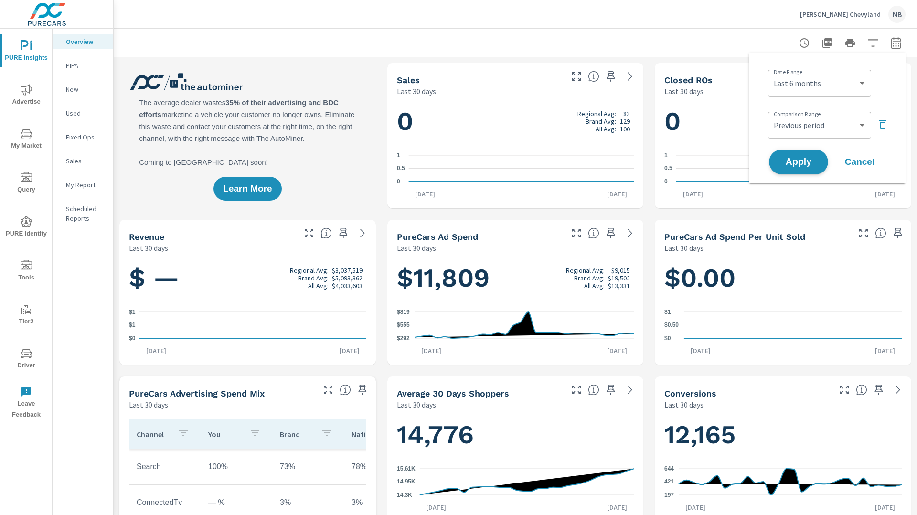
click at [805, 158] on span "Apply" at bounding box center [798, 162] width 39 height 9
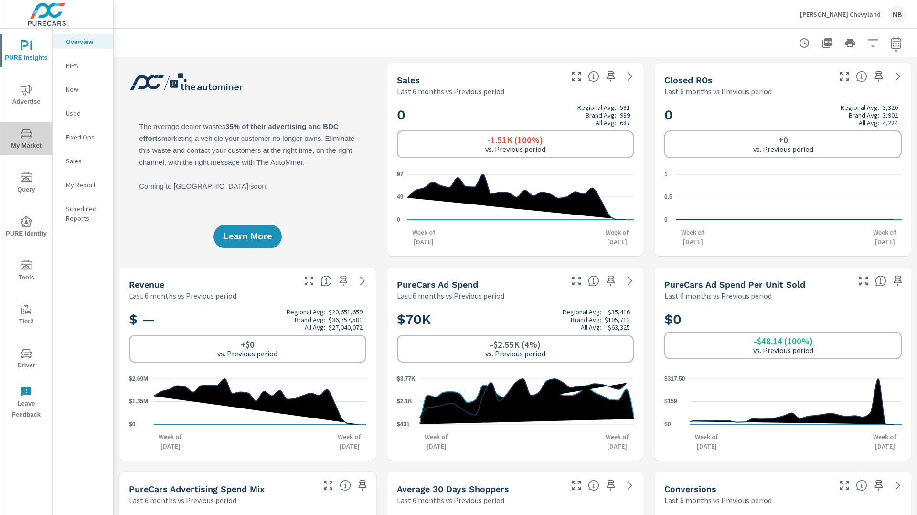
click at [34, 136] on span "My Market" at bounding box center [26, 139] width 46 height 23
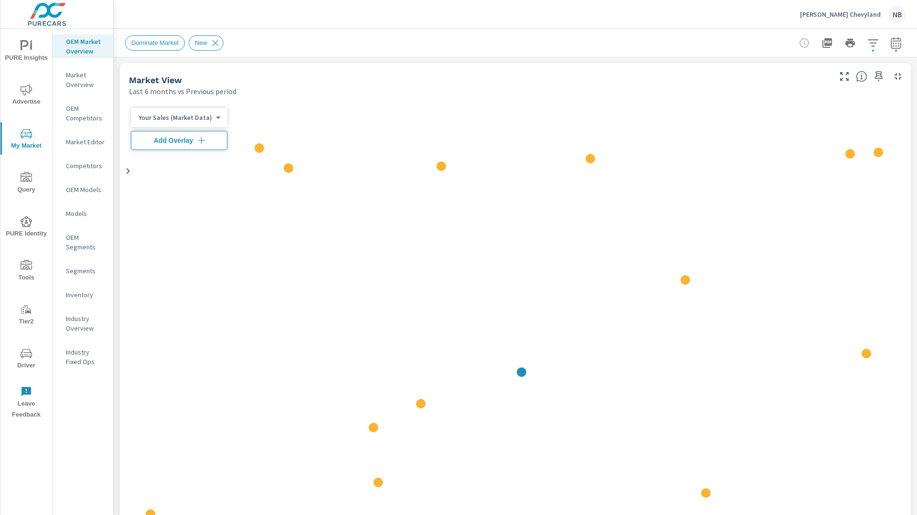
scroll to position [0, 0]
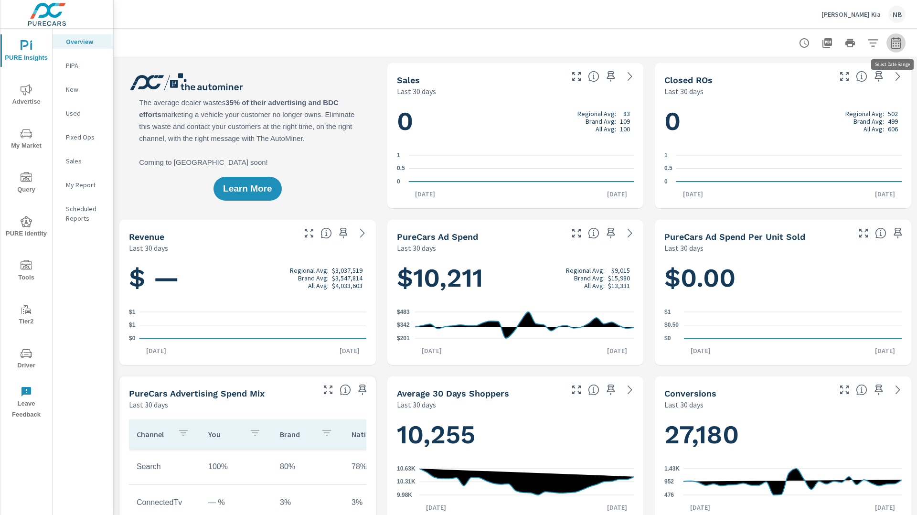
click at [898, 46] on icon "button" at bounding box center [896, 42] width 11 height 11
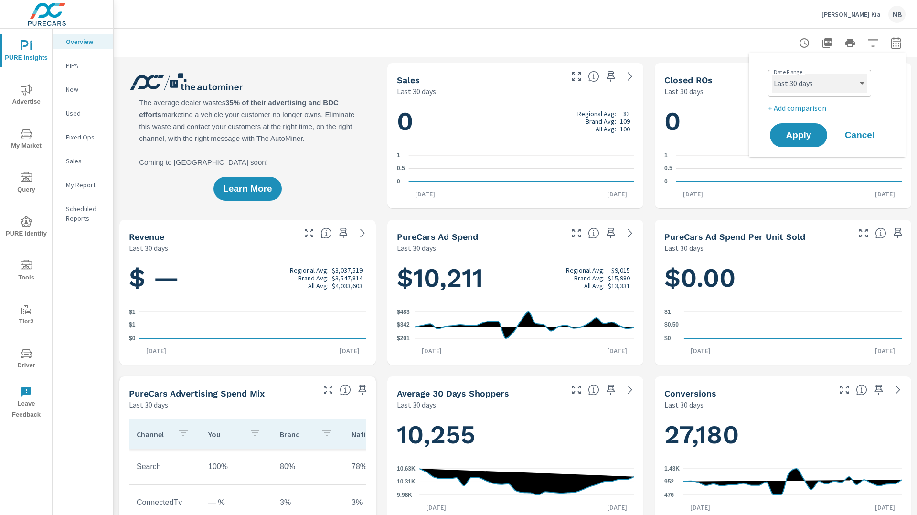
click at [824, 83] on select "Custom [DATE] Last week Last 7 days Last 14 days Last 30 days Last 45 days Last…" at bounding box center [820, 83] width 96 height 19
click at [772, 74] on select "Custom [DATE] Last week Last 7 days Last 14 days Last 30 days Last 45 days Last…" at bounding box center [820, 83] width 96 height 19
select select "Last 6 months"
click at [814, 109] on p "+ Add comparison" at bounding box center [829, 107] width 122 height 11
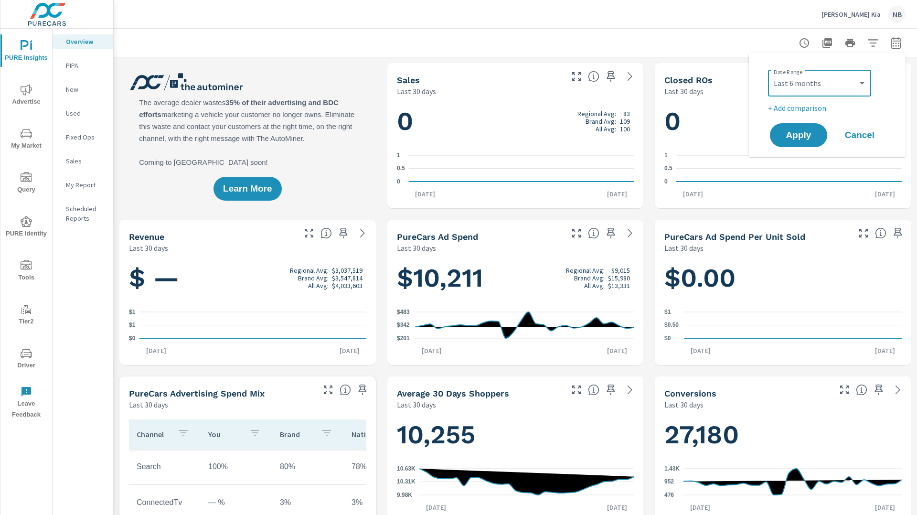
select select "Previous period"
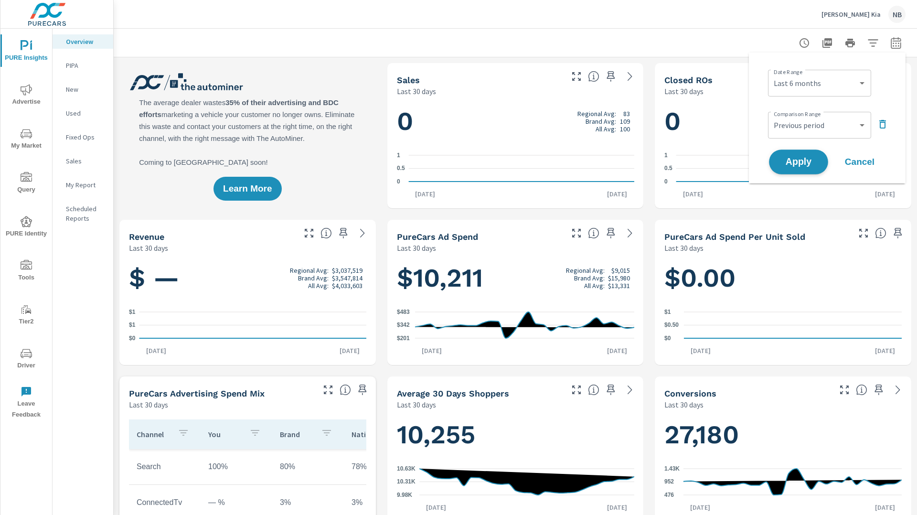
click at [811, 158] on span "Apply" at bounding box center [798, 162] width 39 height 9
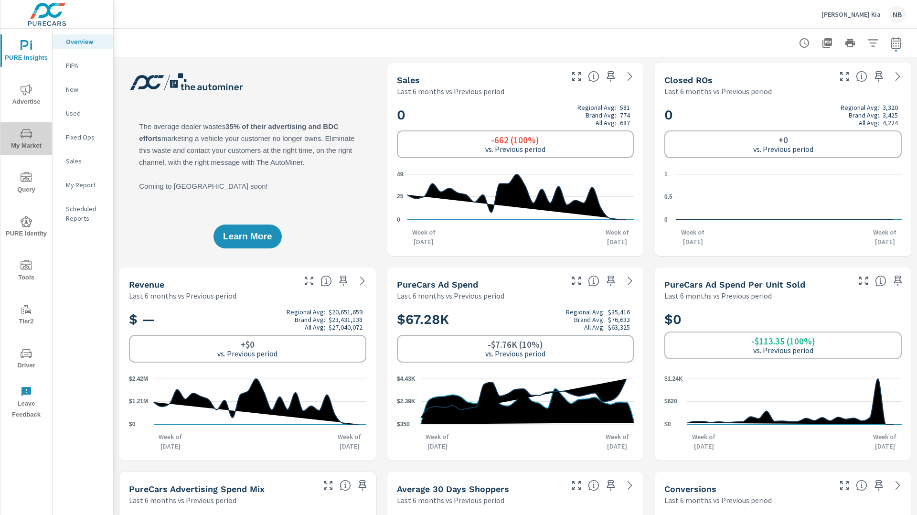
click at [33, 137] on span "My Market" at bounding box center [26, 139] width 46 height 23
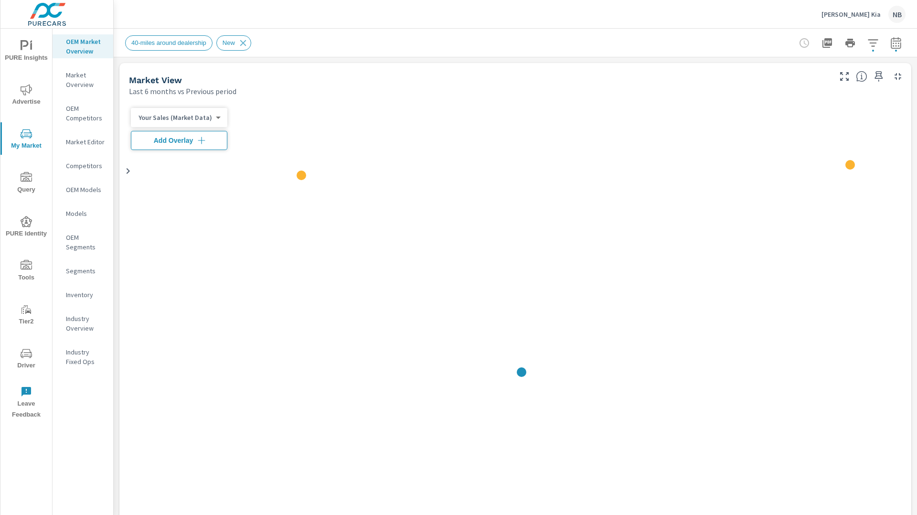
scroll to position [0, 0]
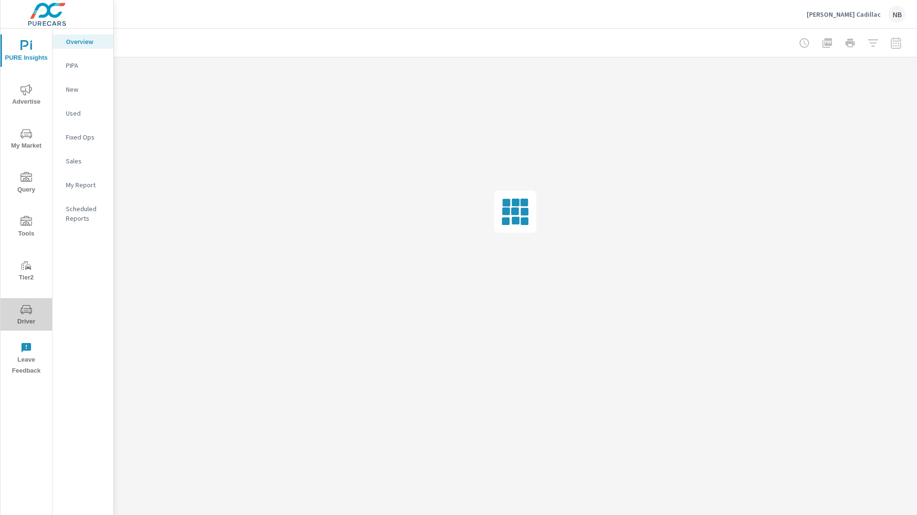
click at [24, 306] on icon "nav menu" at bounding box center [26, 309] width 11 height 11
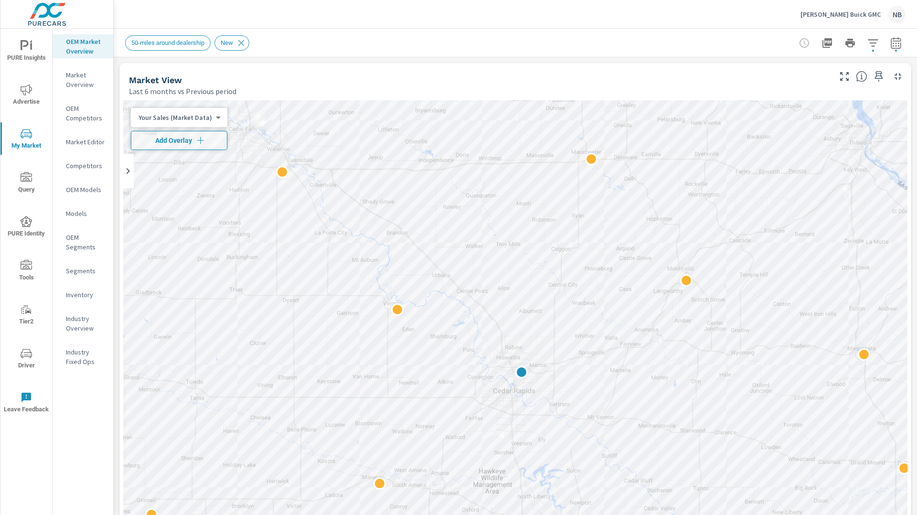
scroll to position [150, 0]
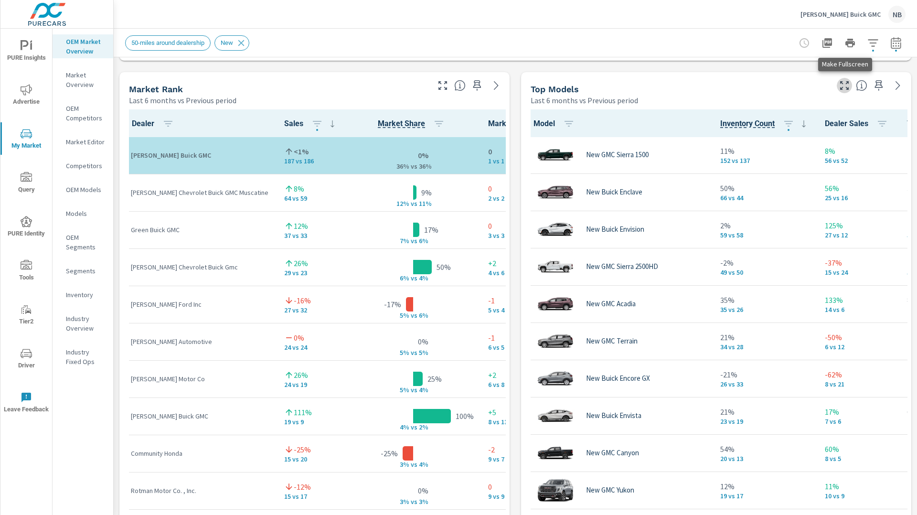
click at [847, 89] on icon "button" at bounding box center [844, 85] width 11 height 11
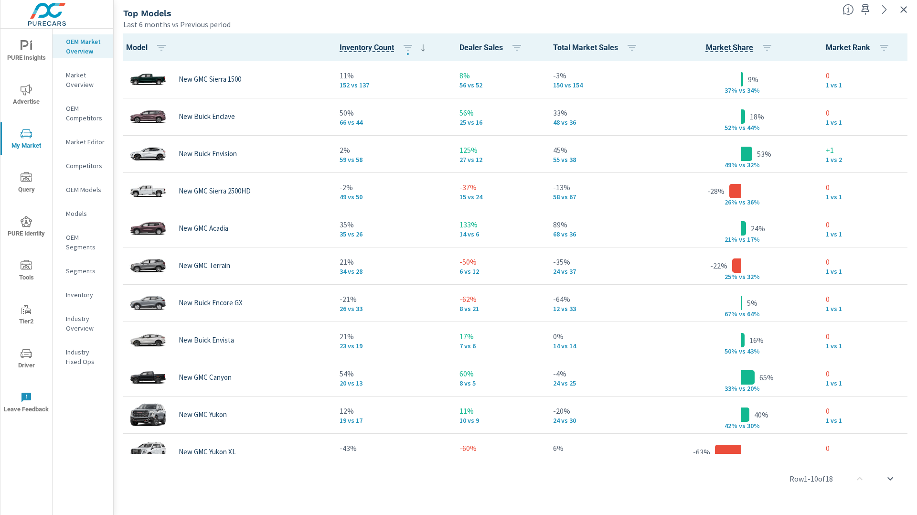
click at [31, 54] on span "PURE Insights" at bounding box center [26, 51] width 46 height 23
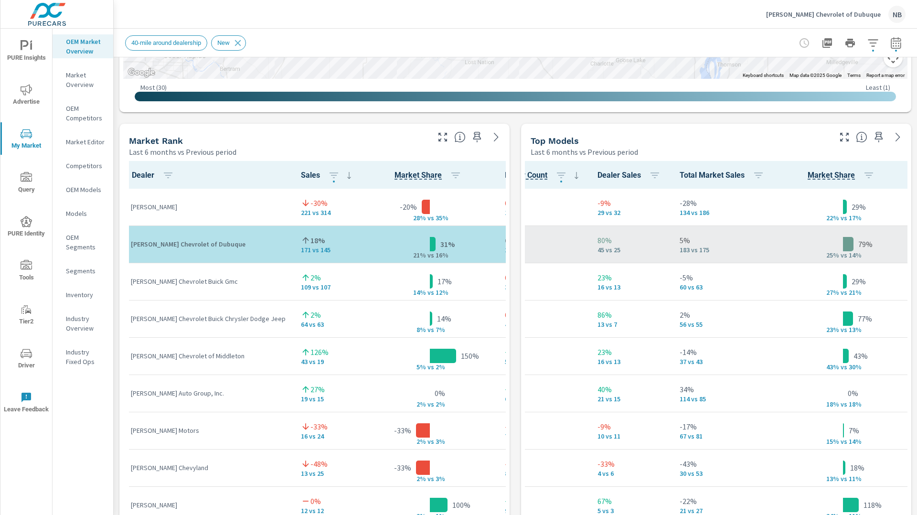
scroll to position [0, 248]
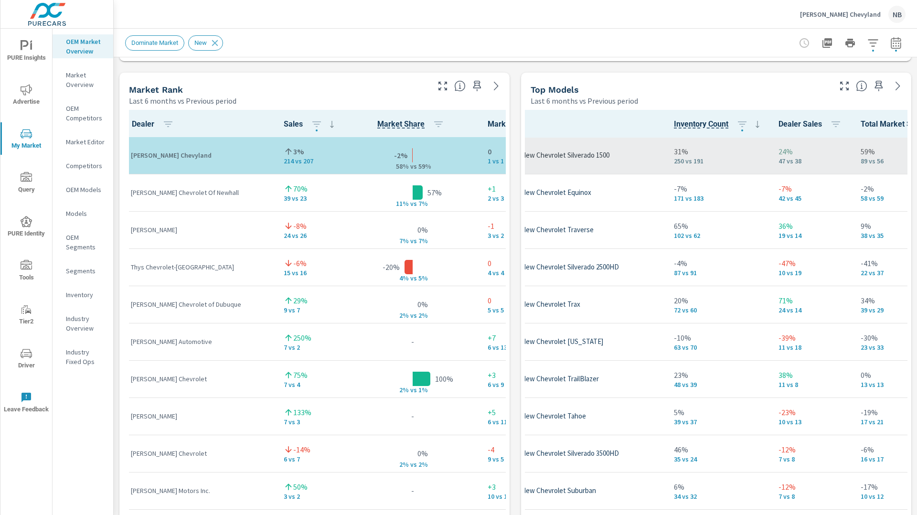
scroll to position [0, 0]
